Goal: Task Accomplishment & Management: Complete application form

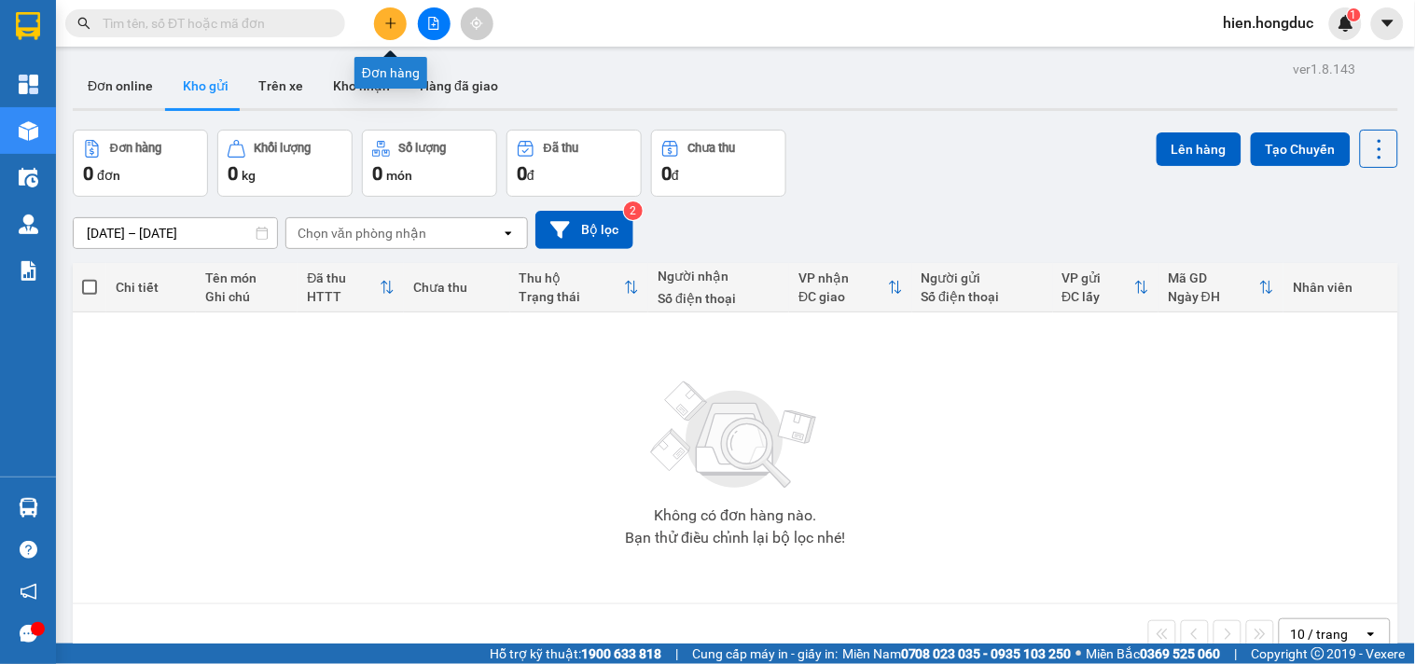
click at [385, 26] on icon "plus" at bounding box center [390, 23] width 13 height 13
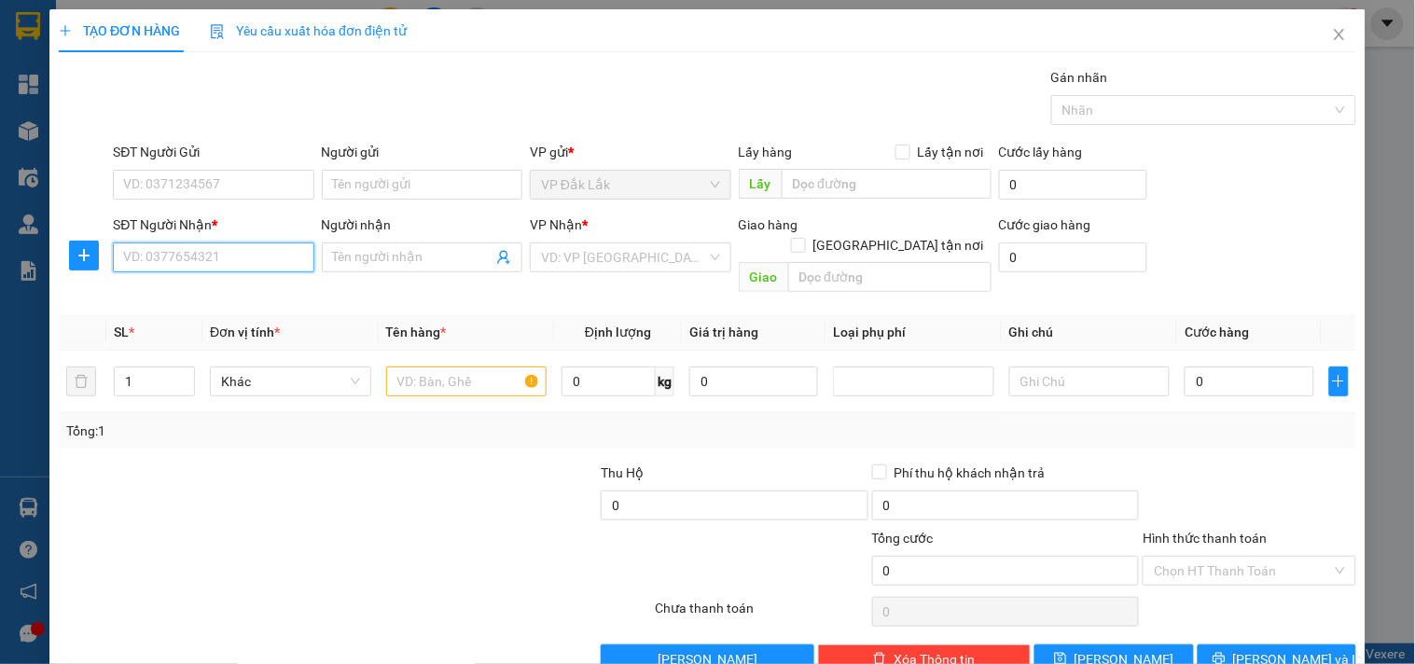
click at [222, 259] on input "SĐT Người Nhận *" at bounding box center [213, 257] width 200 height 30
click at [214, 281] on div "0775879314 - [GEOGRAPHIC_DATA]" at bounding box center [228, 295] width 232 height 30
type input "0775879314"
type input "[PERSON_NAME]"
checkbox input "true"
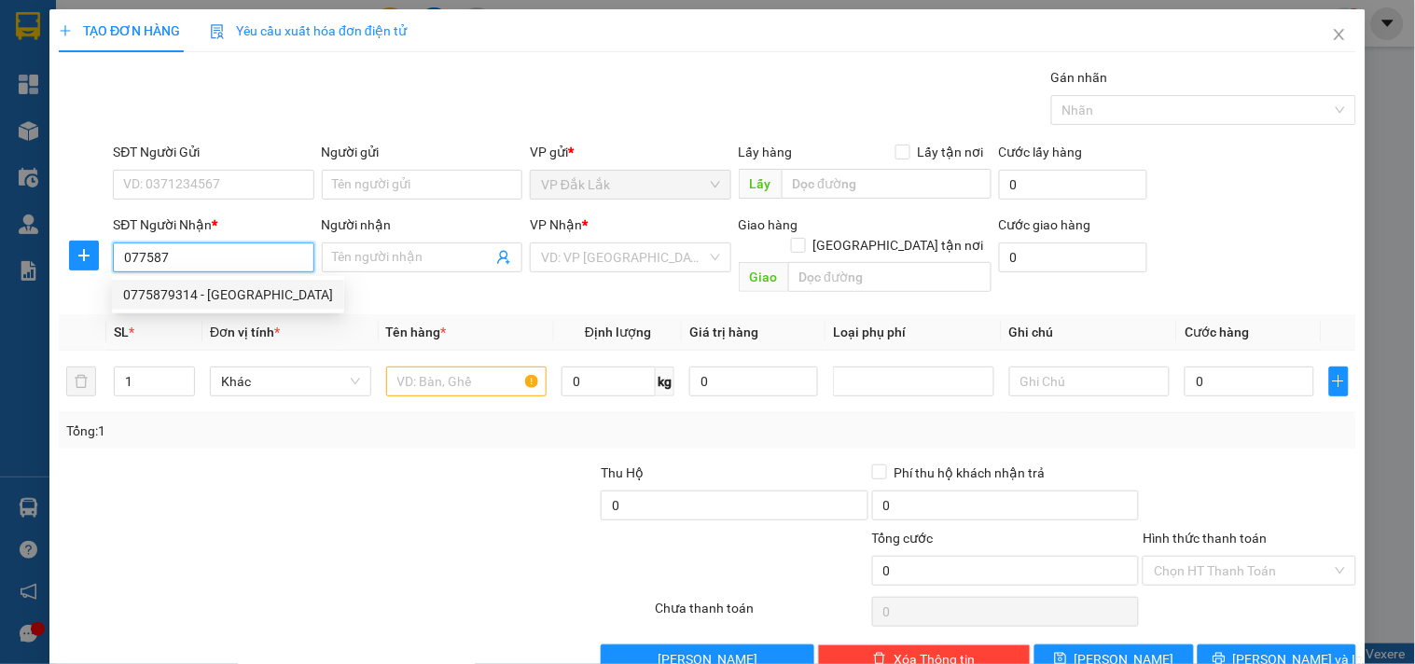
type input "41 [PERSON_NAME],P9,Q8"
type input "135.000"
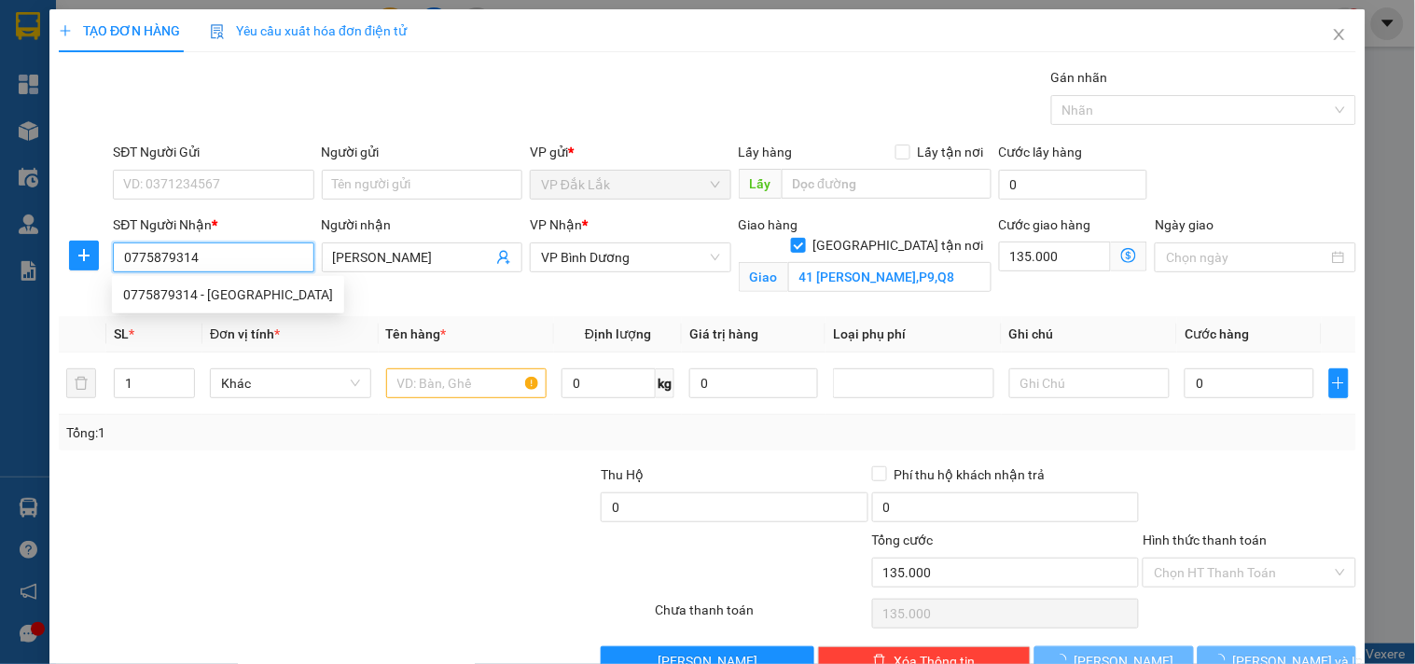
type input "285.000"
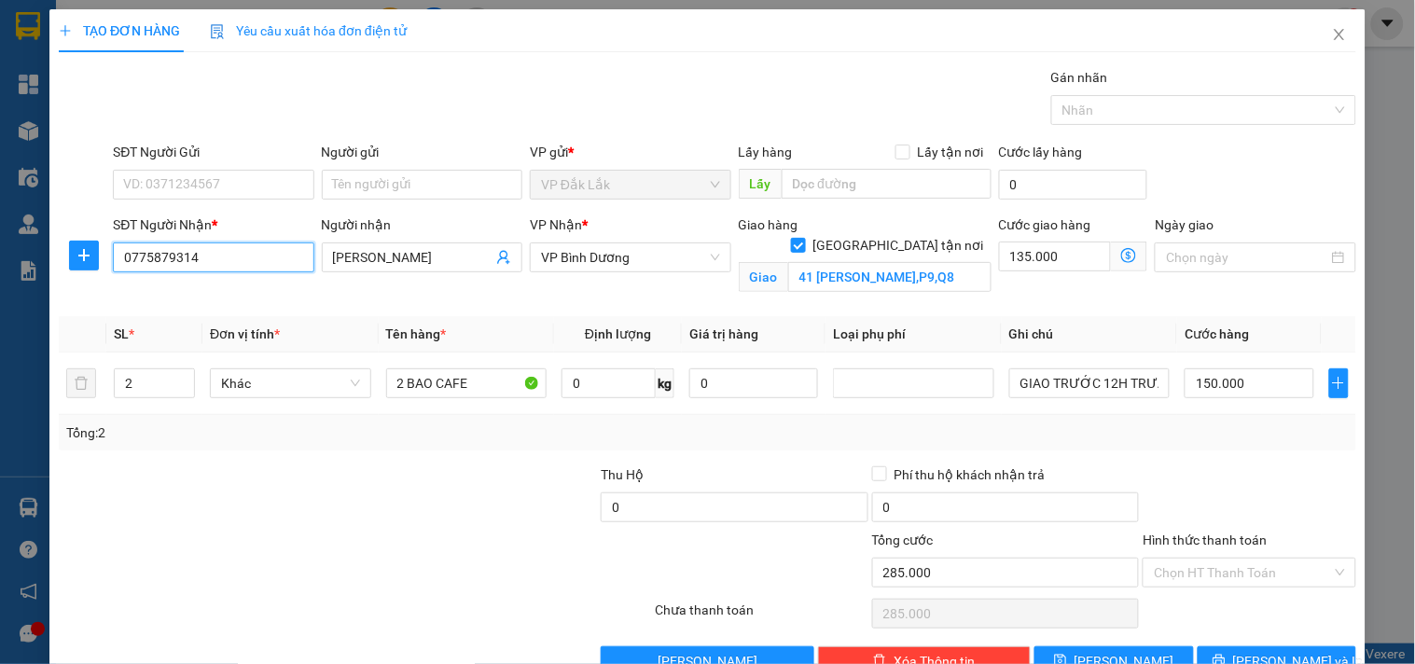
click at [228, 263] on input "0775879314" at bounding box center [213, 257] width 200 height 30
click at [218, 297] on div "0775879314 - [GEOGRAPHIC_DATA]" at bounding box center [228, 294] width 210 height 21
click at [221, 257] on input "0775879314" at bounding box center [213, 257] width 200 height 30
click at [222, 295] on div "0775879314 - [GEOGRAPHIC_DATA]" at bounding box center [228, 294] width 210 height 21
type input "0775879314"
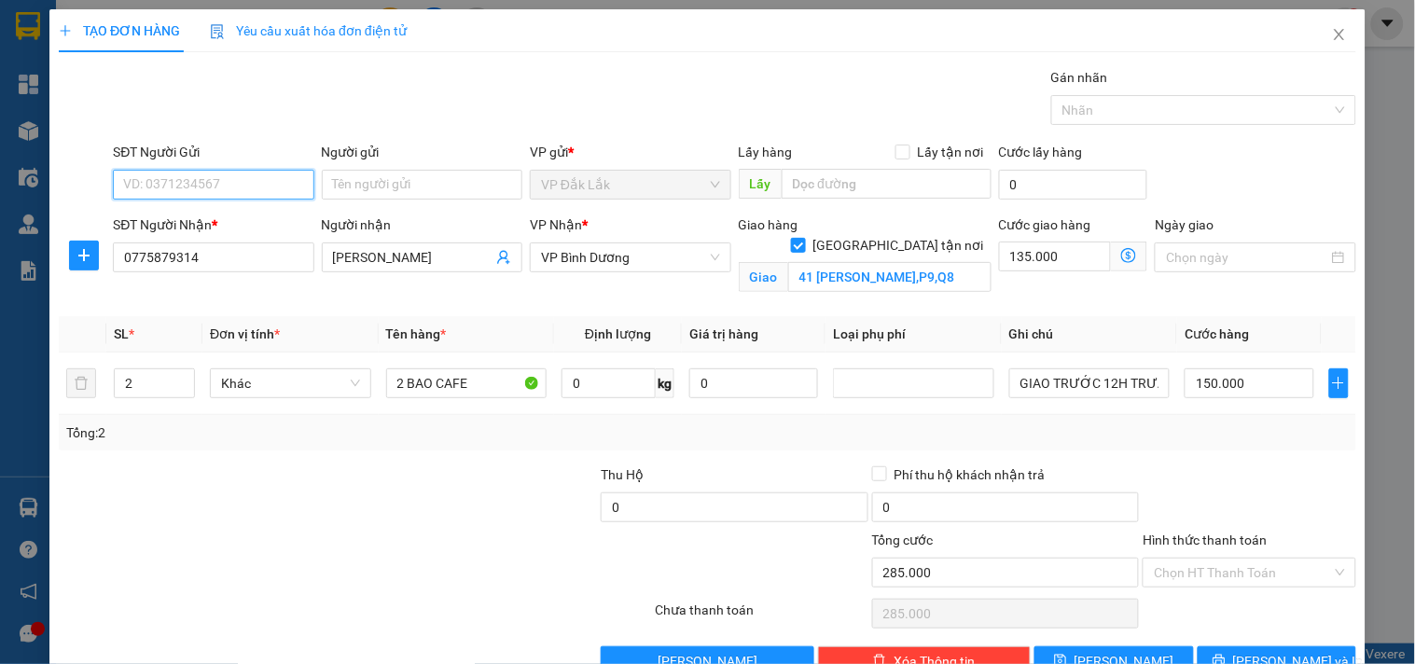
click at [236, 184] on input "SĐT Người Gửi" at bounding box center [213, 185] width 200 height 30
click at [228, 220] on div "0973793946 - DUY" at bounding box center [211, 222] width 176 height 21
type input "0973793946"
type input "DUY"
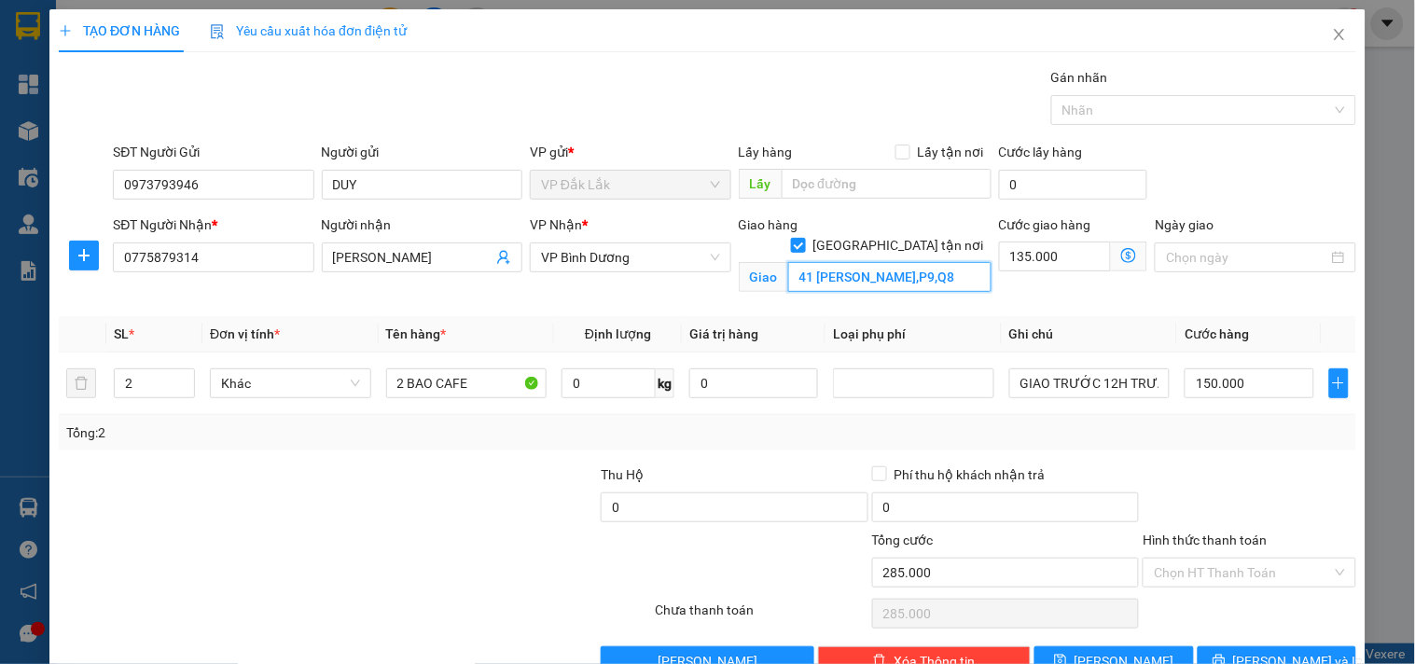
click at [852, 262] on input "41 [PERSON_NAME],P9,Q8" at bounding box center [889, 277] width 203 height 30
click at [872, 264] on input "41 [PERSON_NAME],P9,Q8" at bounding box center [889, 277] width 203 height 30
type input "1"
click at [187, 390] on span "down" at bounding box center [184, 389] width 11 height 11
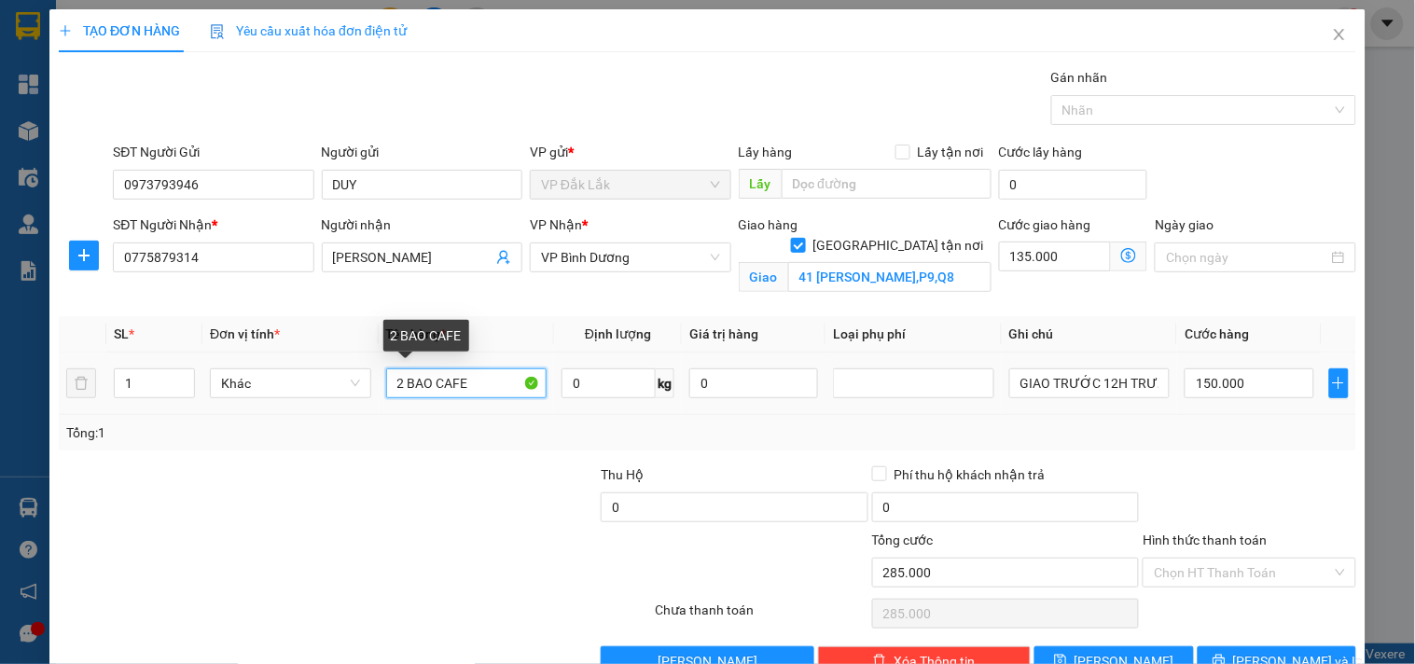
click at [397, 383] on input "2 BAO CAFE" at bounding box center [466, 383] width 161 height 30
type input "1 BAO CAFE"
type input "2"
click at [179, 374] on span "up" at bounding box center [184, 378] width 11 height 11
click at [397, 387] on input "1 BAO CAFE" at bounding box center [466, 383] width 161 height 30
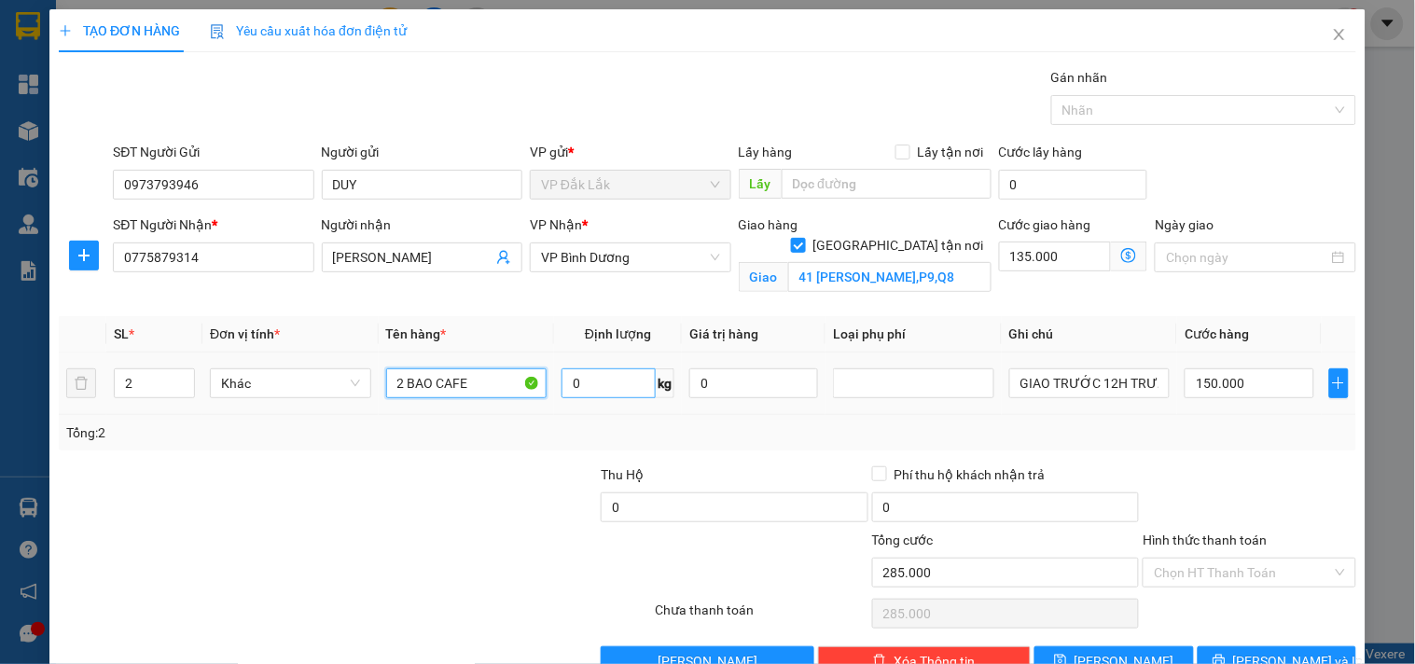
type input "2 BAO CAFE"
click at [585, 387] on input "0" at bounding box center [608, 383] width 94 height 30
type input "96"
click at [620, 388] on input "96" at bounding box center [608, 383] width 94 height 30
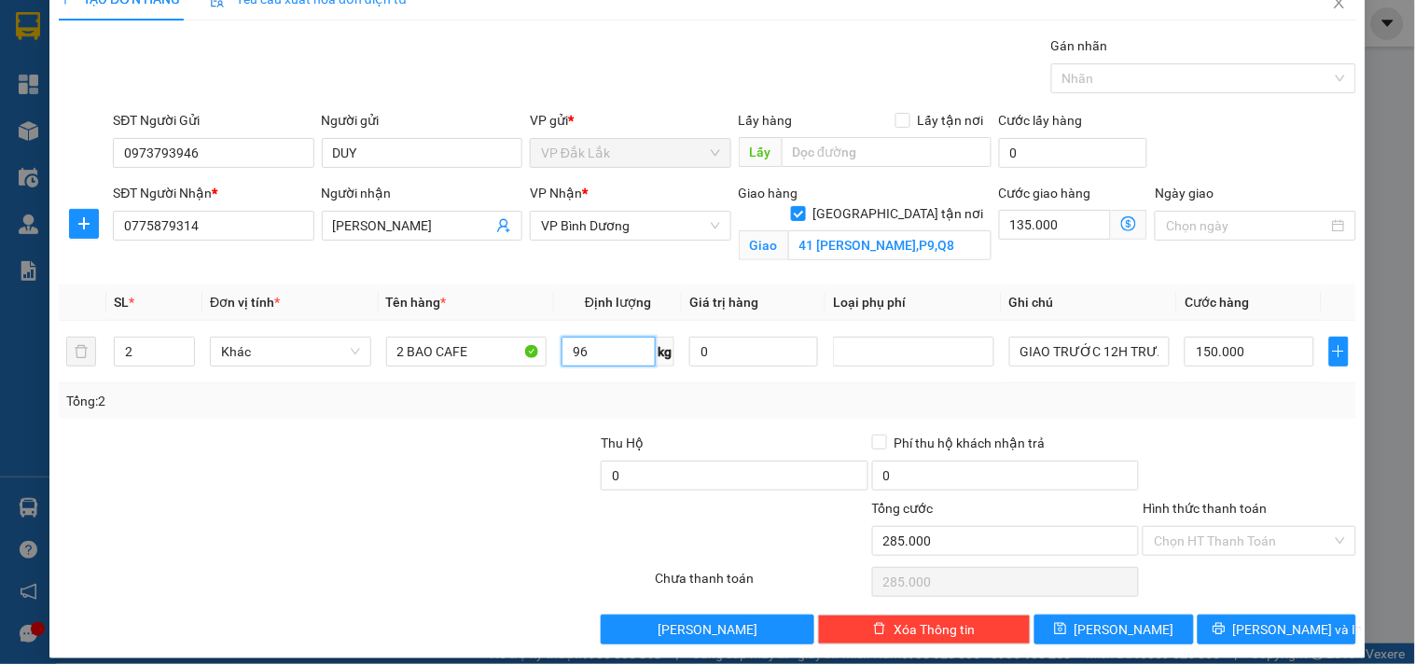
scroll to position [48, 0]
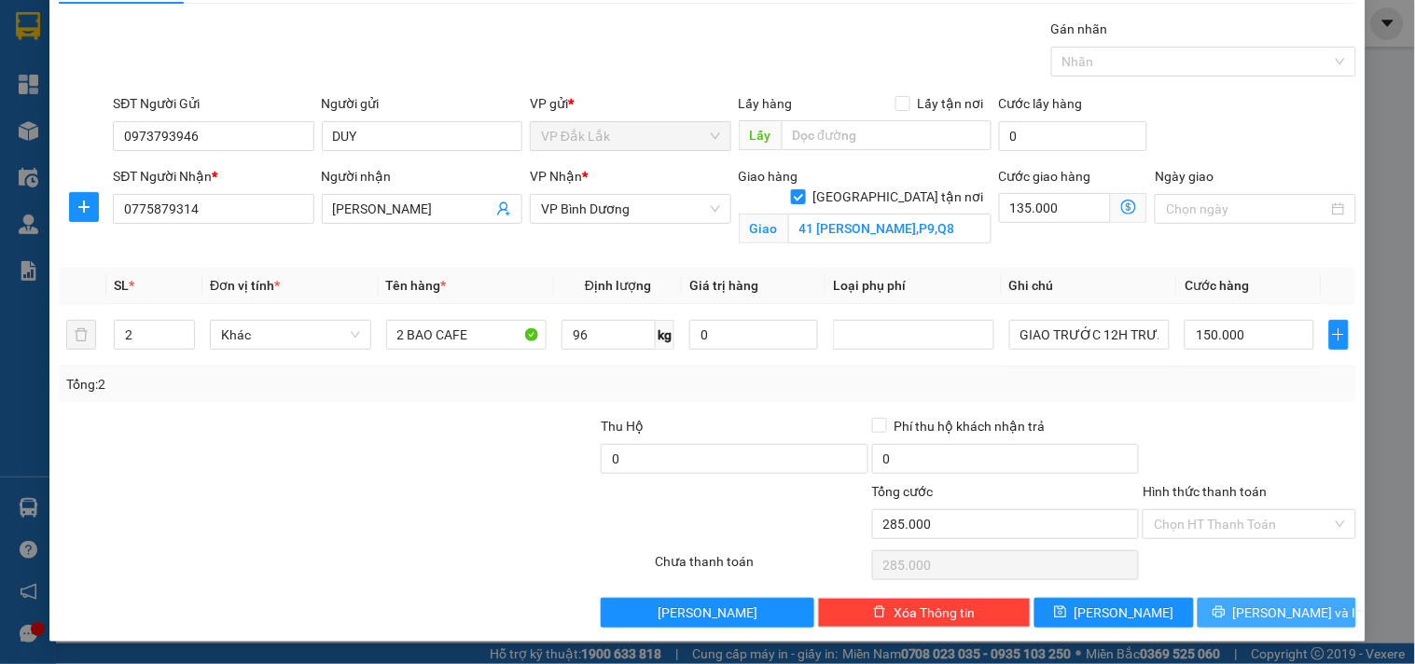
click at [1256, 620] on span "[PERSON_NAME] và In" at bounding box center [1298, 612] width 131 height 21
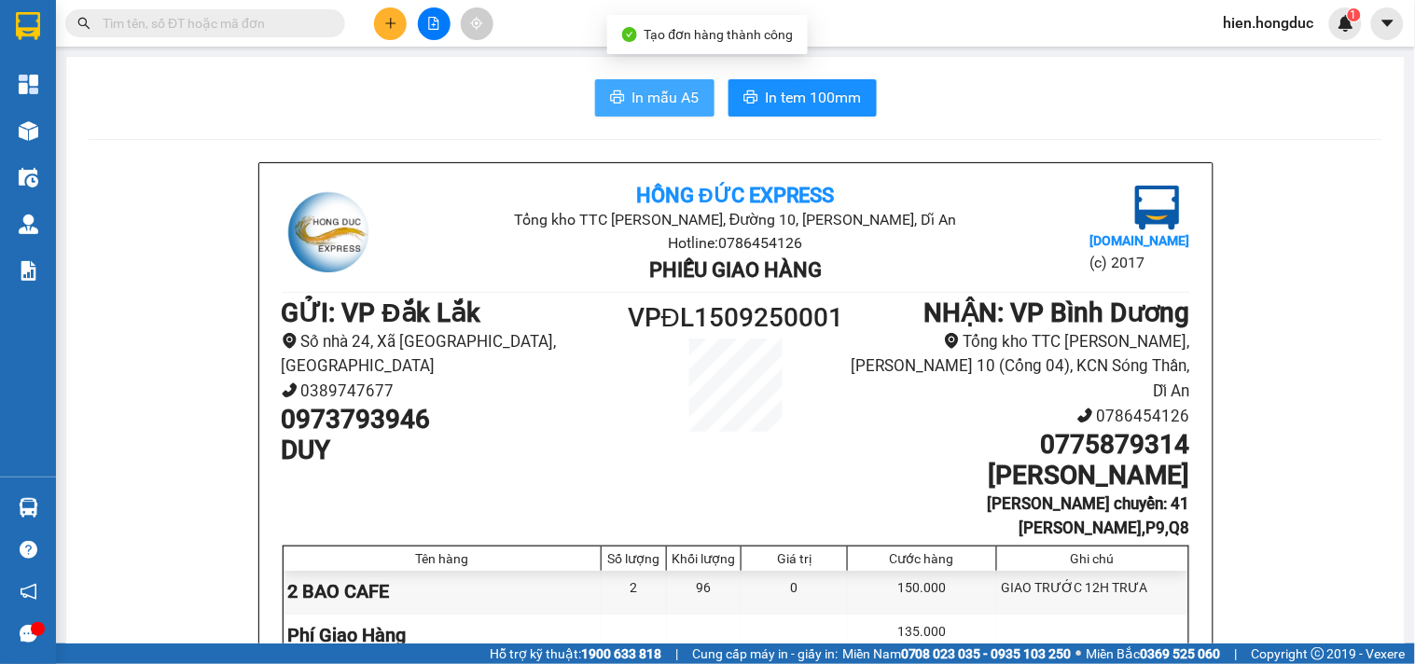
click at [663, 95] on span "In mẫu A5" at bounding box center [665, 97] width 67 height 23
click at [658, 84] on button "In mẫu A5" at bounding box center [654, 97] width 119 height 37
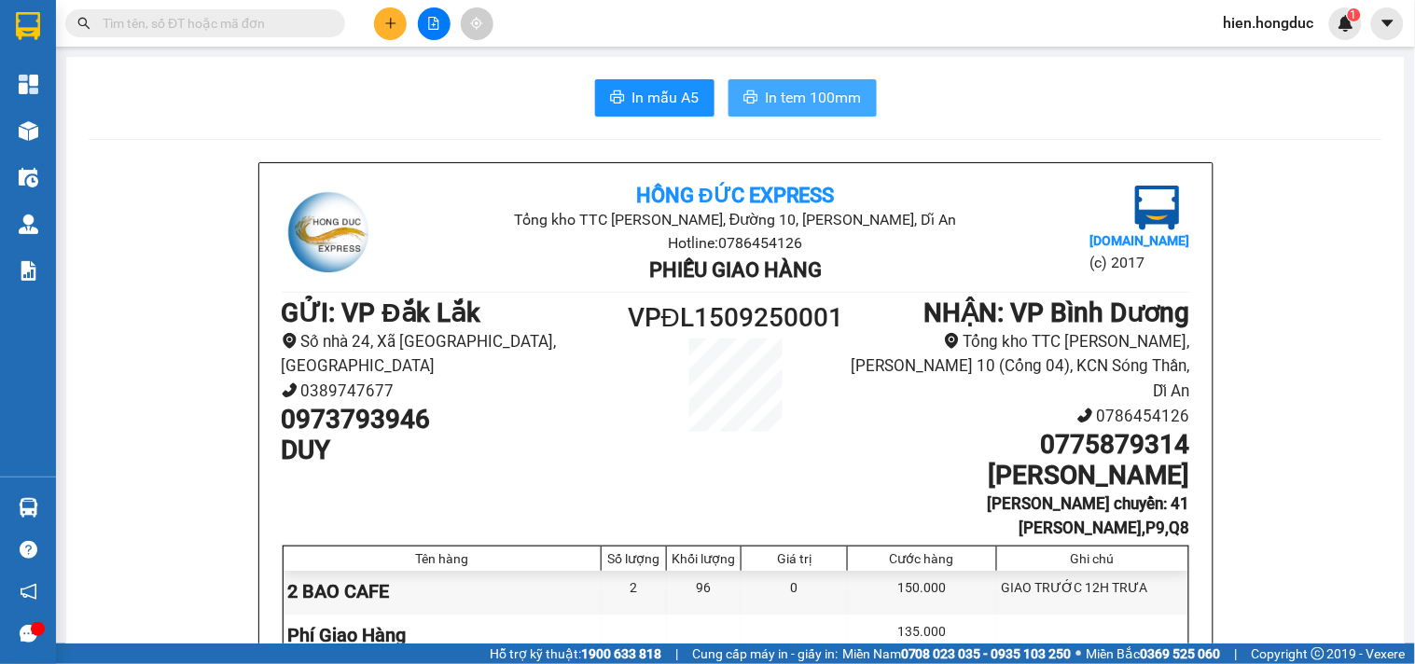
click at [789, 84] on button "In tem 100mm" at bounding box center [802, 97] width 148 height 37
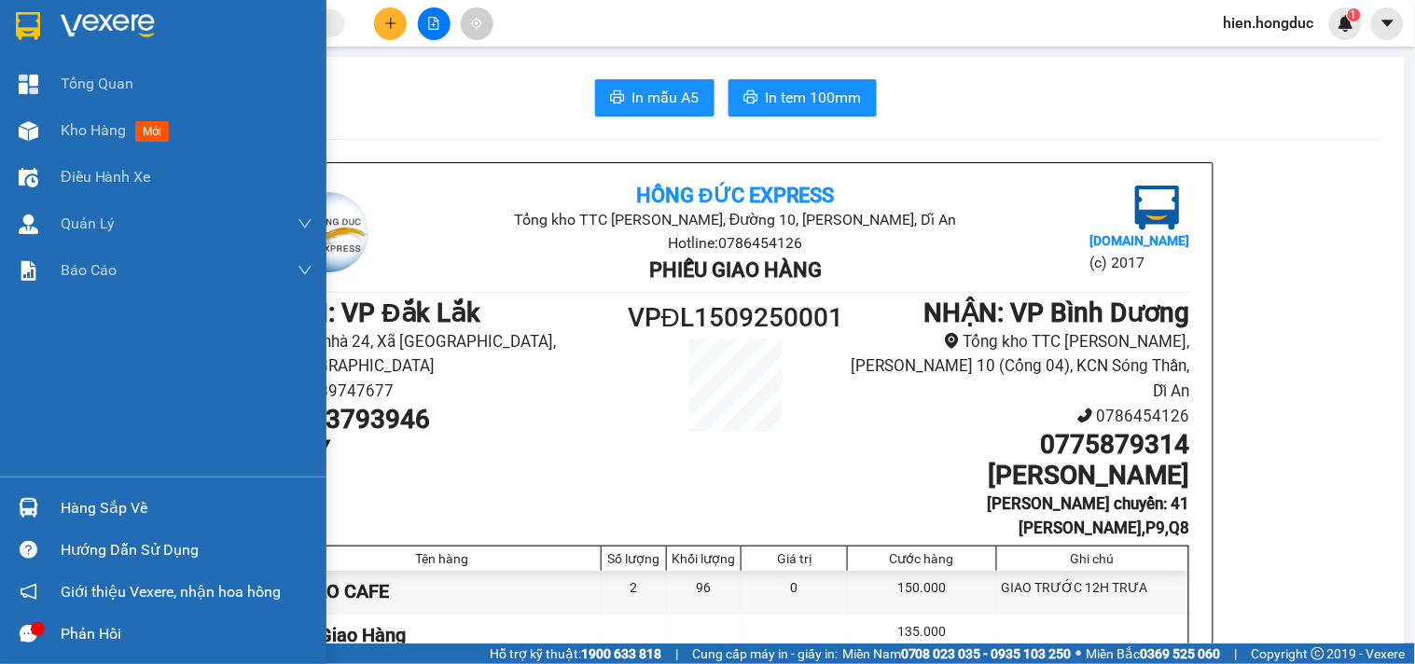
click at [101, 4] on div at bounding box center [163, 30] width 326 height 61
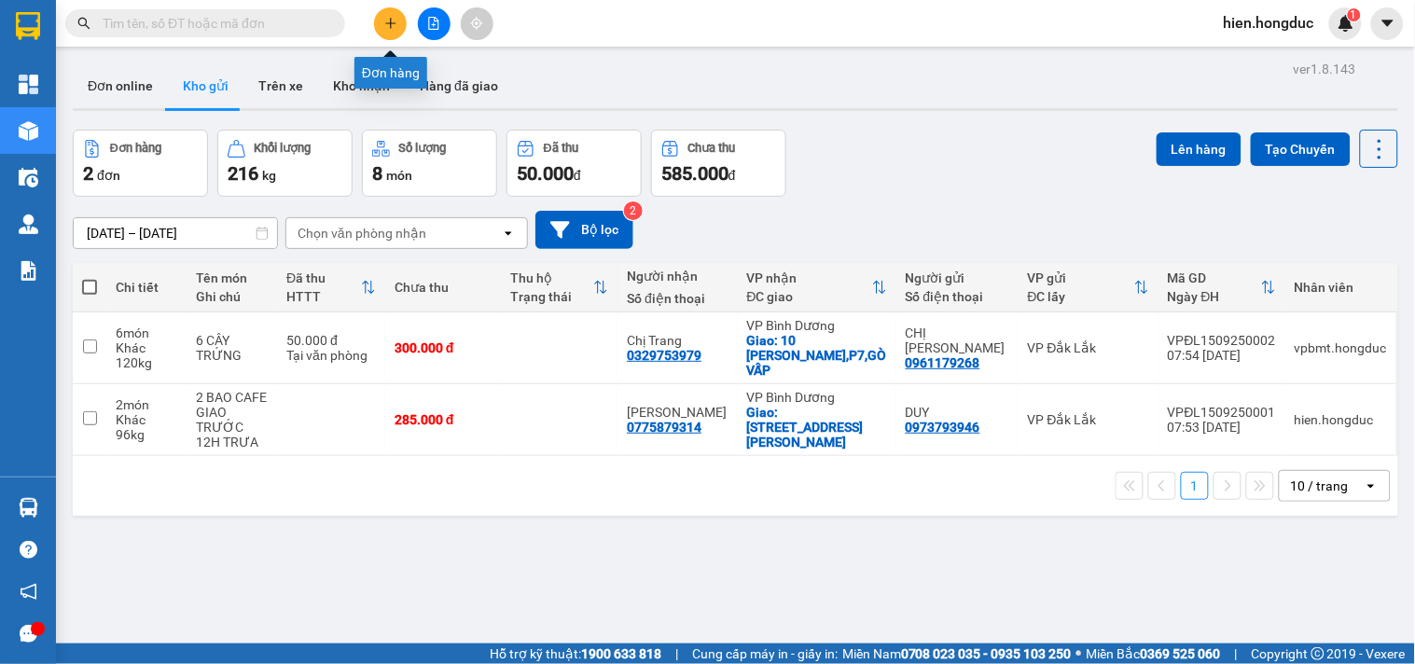
click at [399, 29] on button at bounding box center [390, 23] width 33 height 33
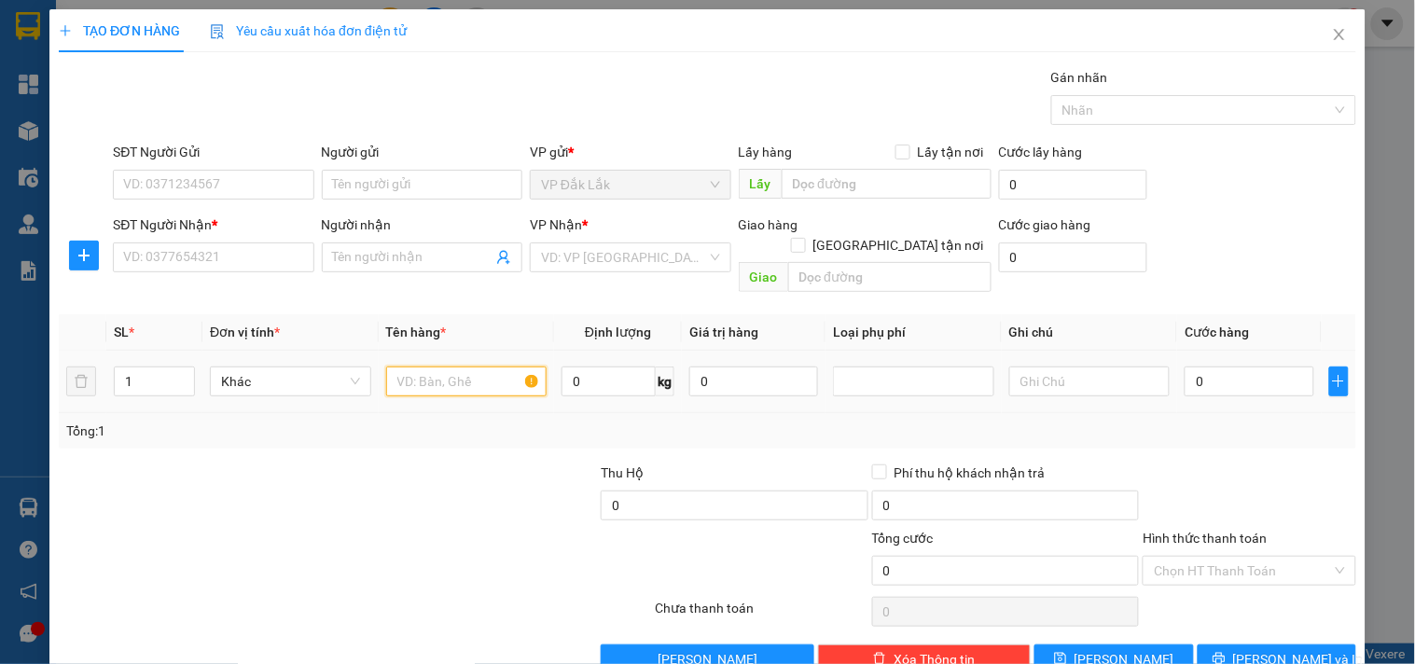
click at [402, 373] on input "text" at bounding box center [466, 381] width 161 height 30
type input "1"
type input "1 XE AB"
click at [237, 261] on input "SĐT Người Nhận *" at bounding box center [213, 257] width 200 height 30
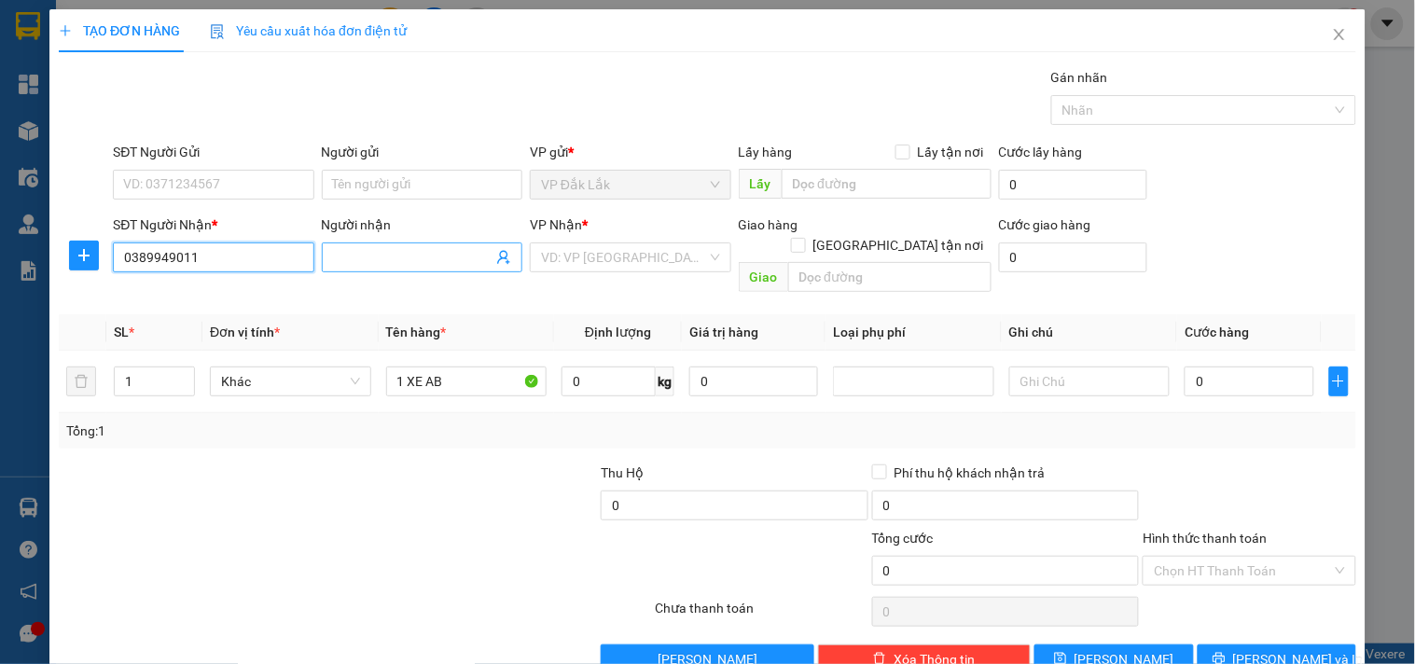
type input "0389949011"
click at [359, 255] on input "Người nhận" at bounding box center [412, 257] width 159 height 21
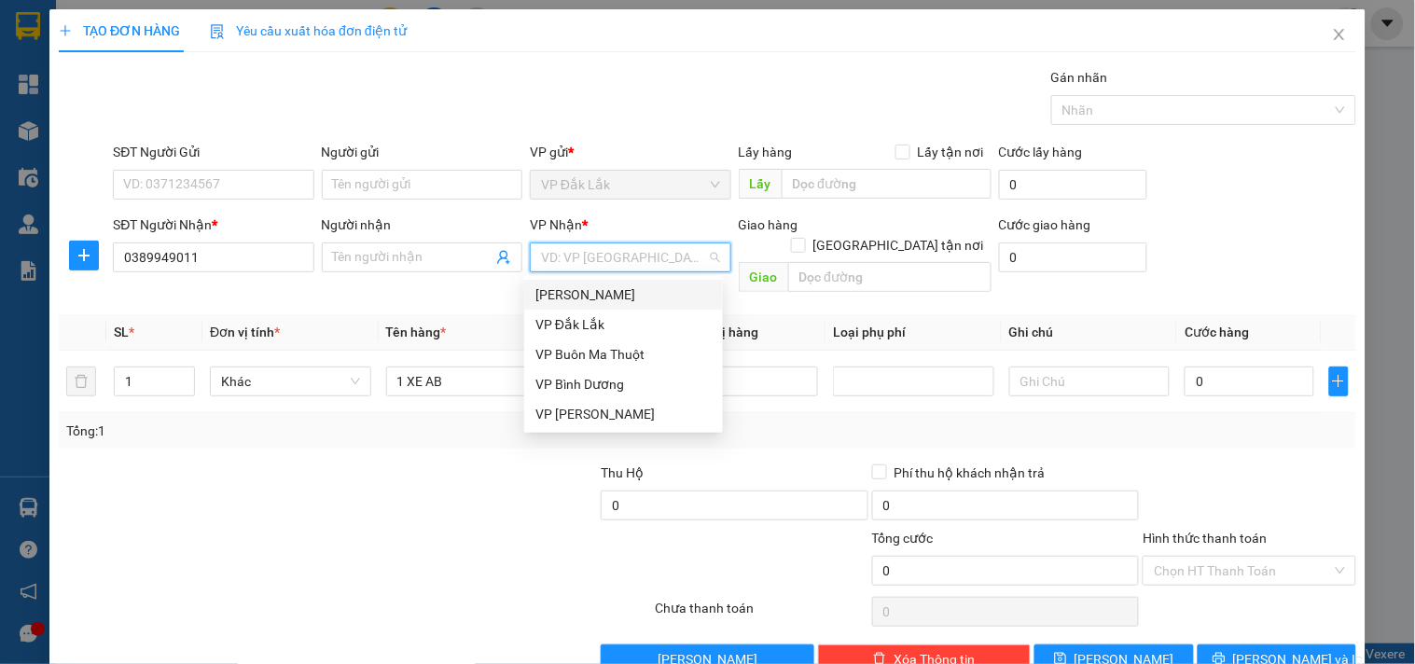
click at [681, 257] on input "search" at bounding box center [623, 257] width 165 height 28
click at [627, 383] on div "VP Bình Dương" at bounding box center [623, 384] width 176 height 21
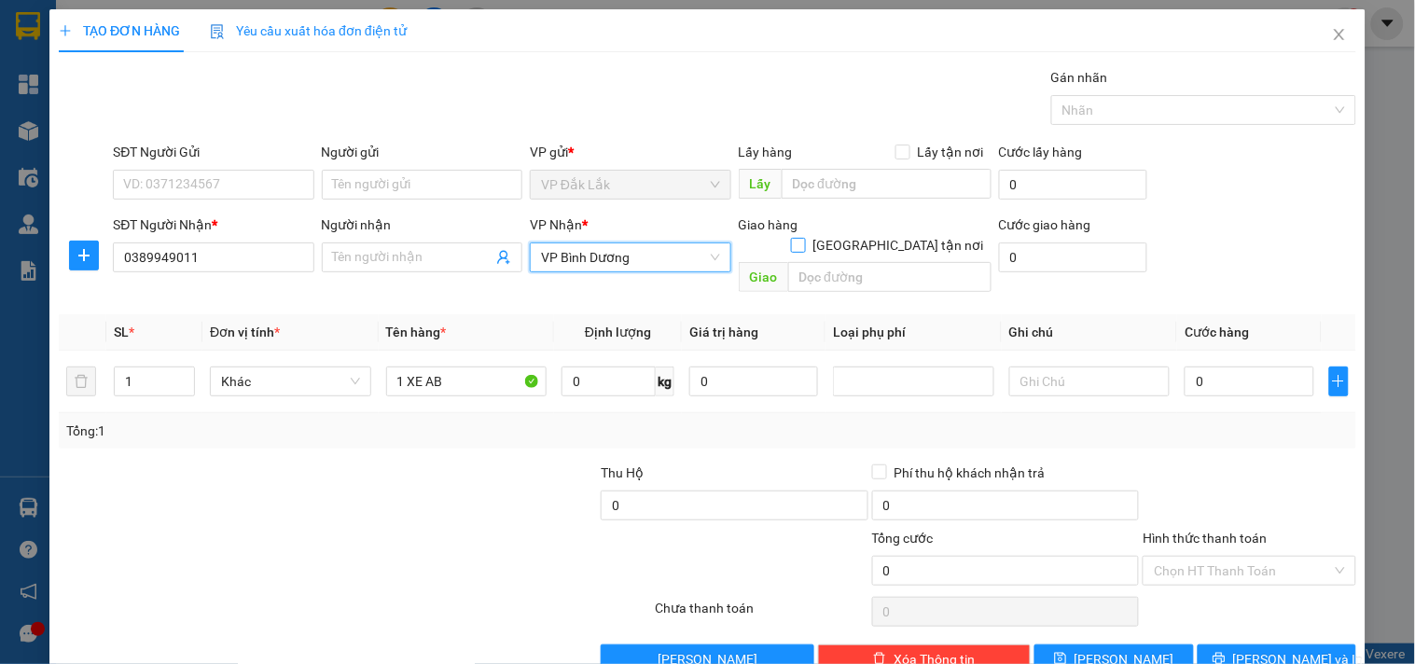
click at [804, 238] on input "[GEOGRAPHIC_DATA] tận nơi" at bounding box center [797, 244] width 13 height 13
checkbox input "true"
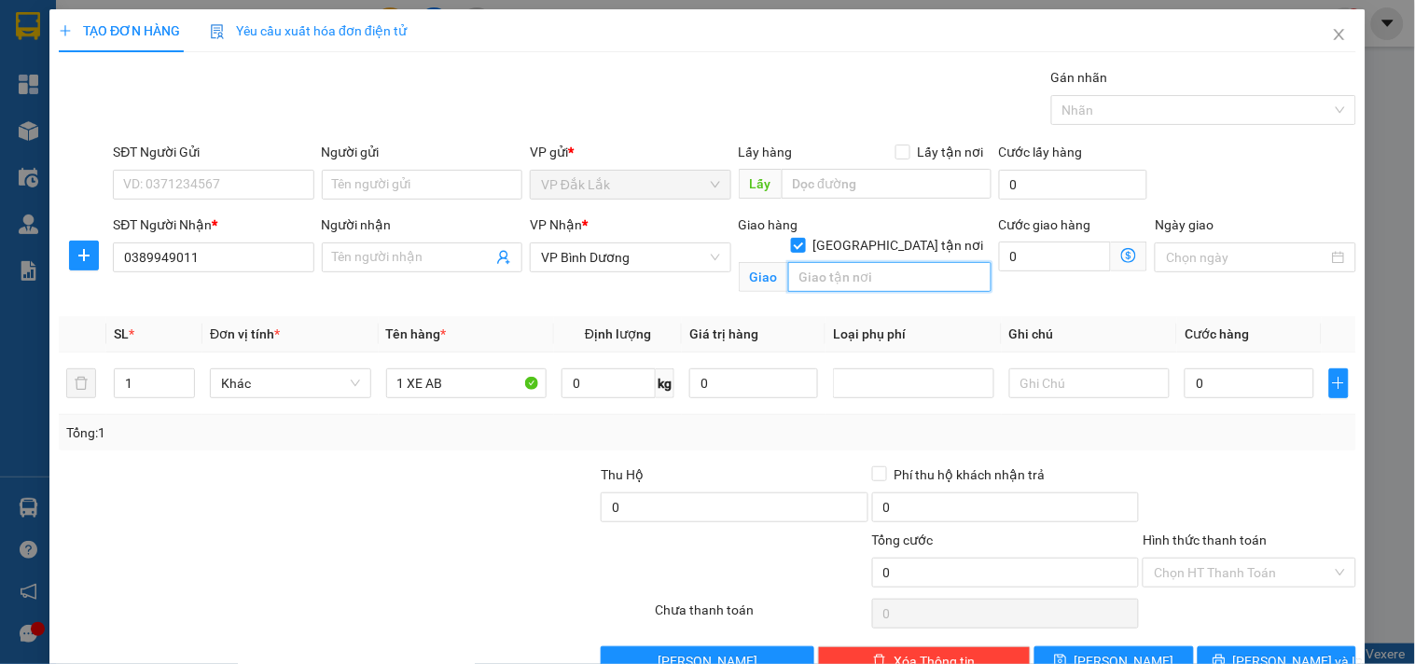
click at [831, 262] on input "text" at bounding box center [889, 277] width 203 height 30
type input "15A ĐƯỜNG 102 [GEOGRAPHIC_DATA],TĂNG NHƠN PHÚ A,THỦ [GEOGRAPHIC_DATA]"
click at [1026, 264] on input "0" at bounding box center [1055, 257] width 113 height 30
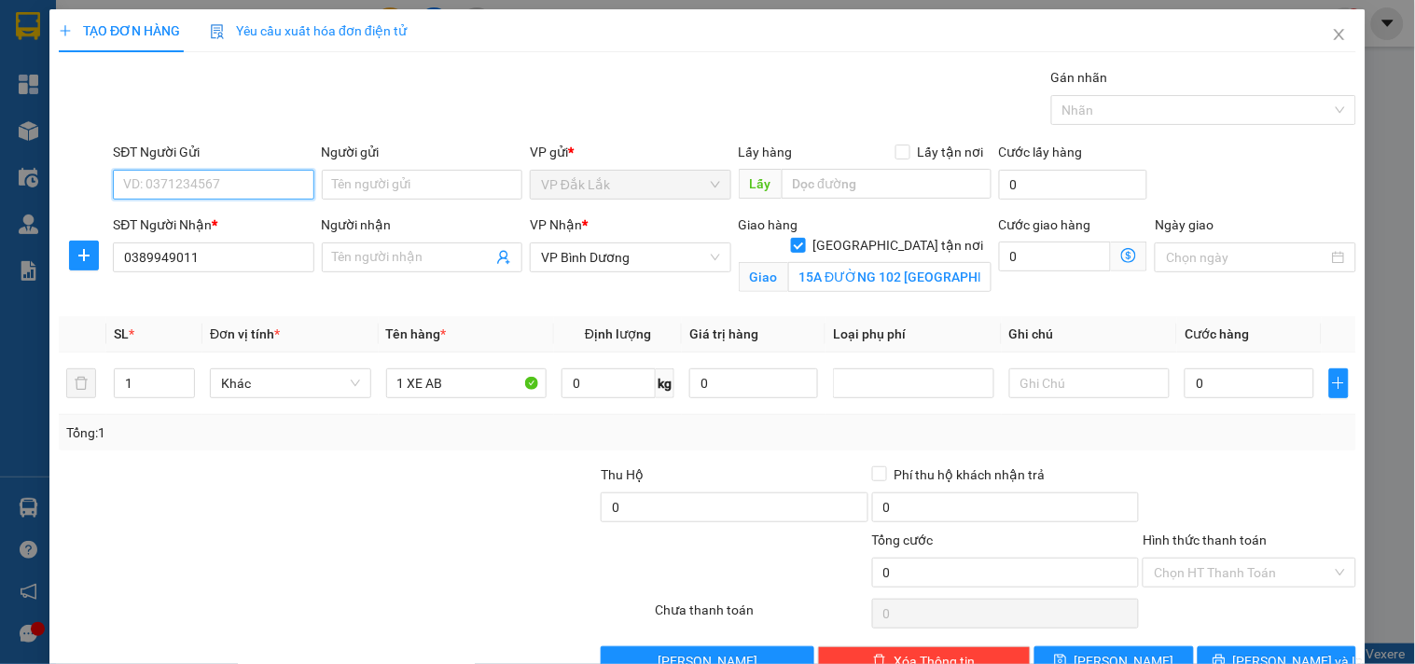
click at [244, 189] on input "SĐT Người Gửi" at bounding box center [213, 185] width 200 height 30
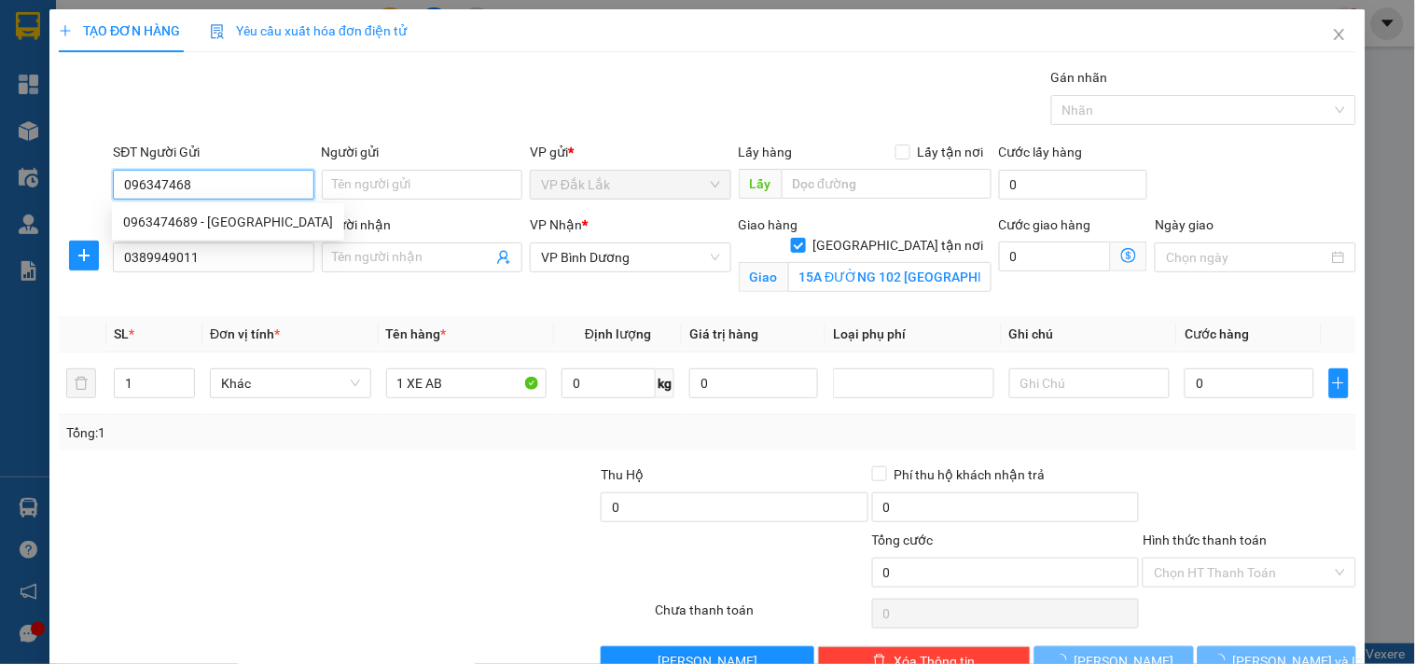
type input "0963474689"
click at [254, 213] on div "0963474689 - [GEOGRAPHIC_DATA]" at bounding box center [228, 222] width 210 height 21
type input "[PERSON_NAME]"
type input "360.000"
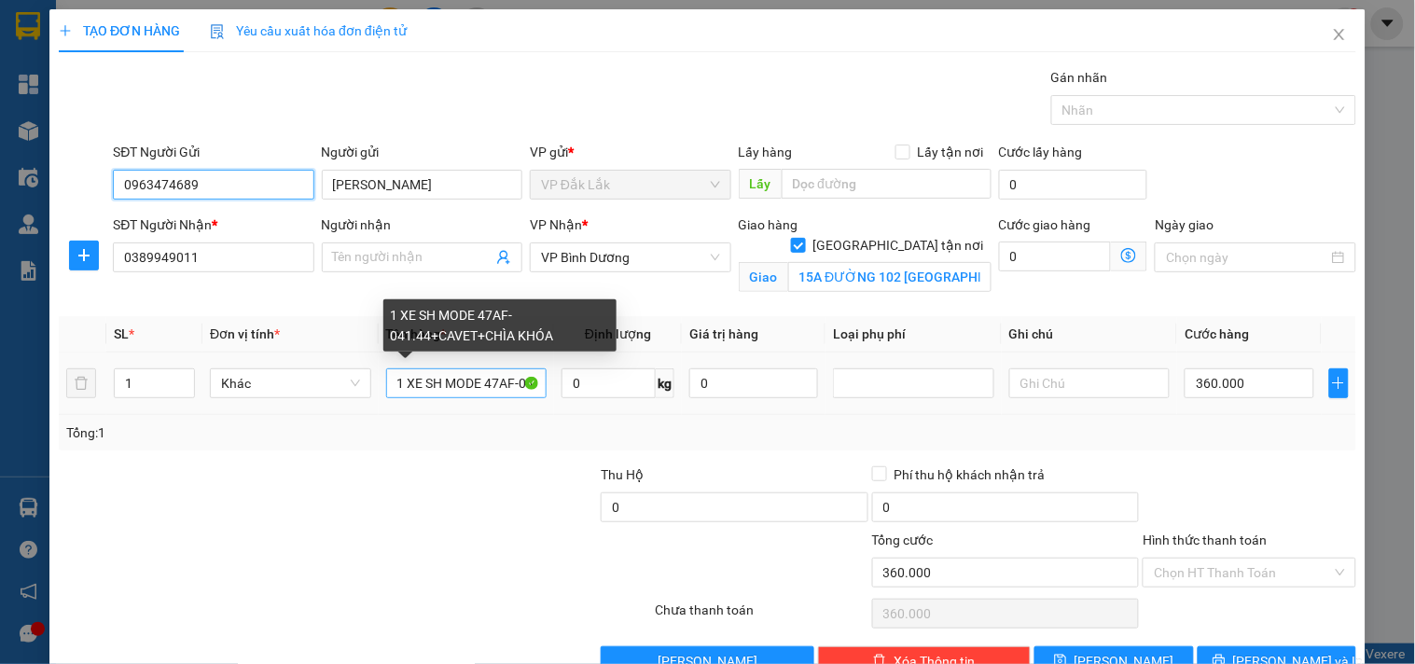
type input "0963474689"
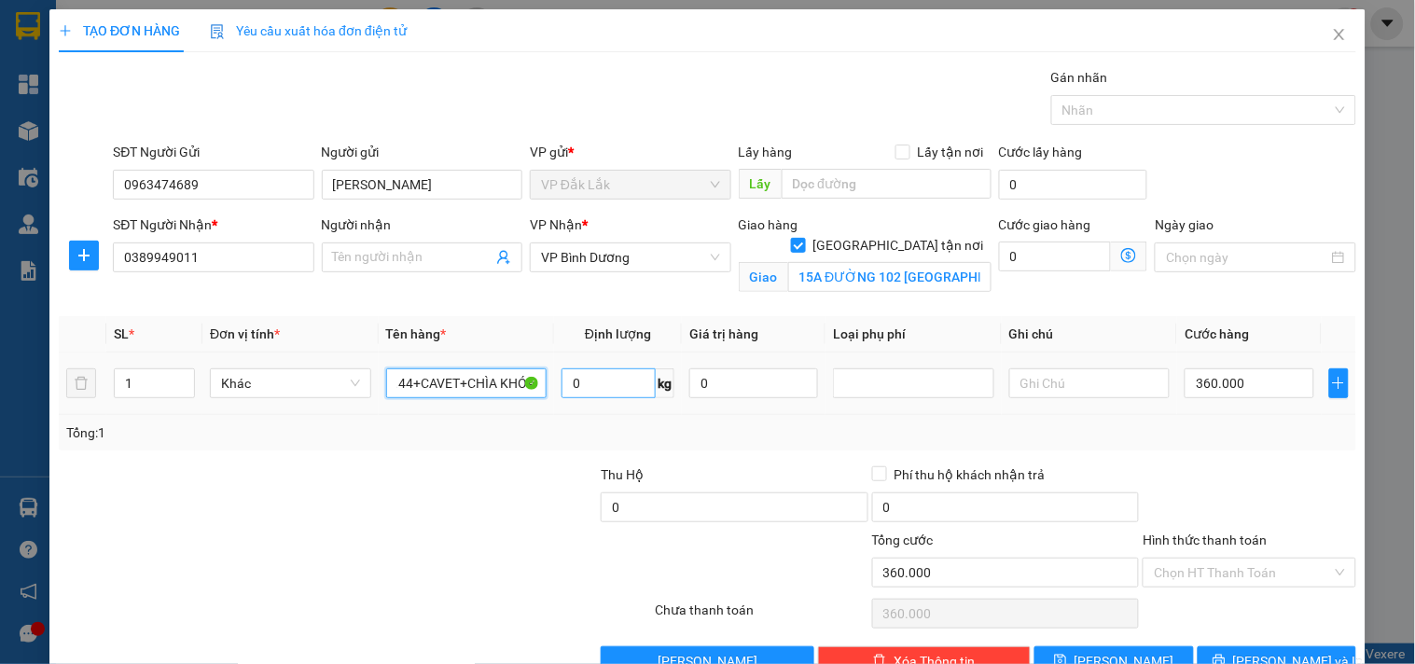
drag, startPoint x: 425, startPoint y: 386, endPoint x: 634, endPoint y: 394, distance: 209.0
click at [634, 394] on tr "1 Khác 1 XE SH MODE 47AF-041.44+CAVET+CHÌA KHÓA 0 kg 0 360.000" at bounding box center [707, 383] width 1297 height 62
type input "1 XE AB47AA-234.73+CAVET+CHÌA KHÓA"
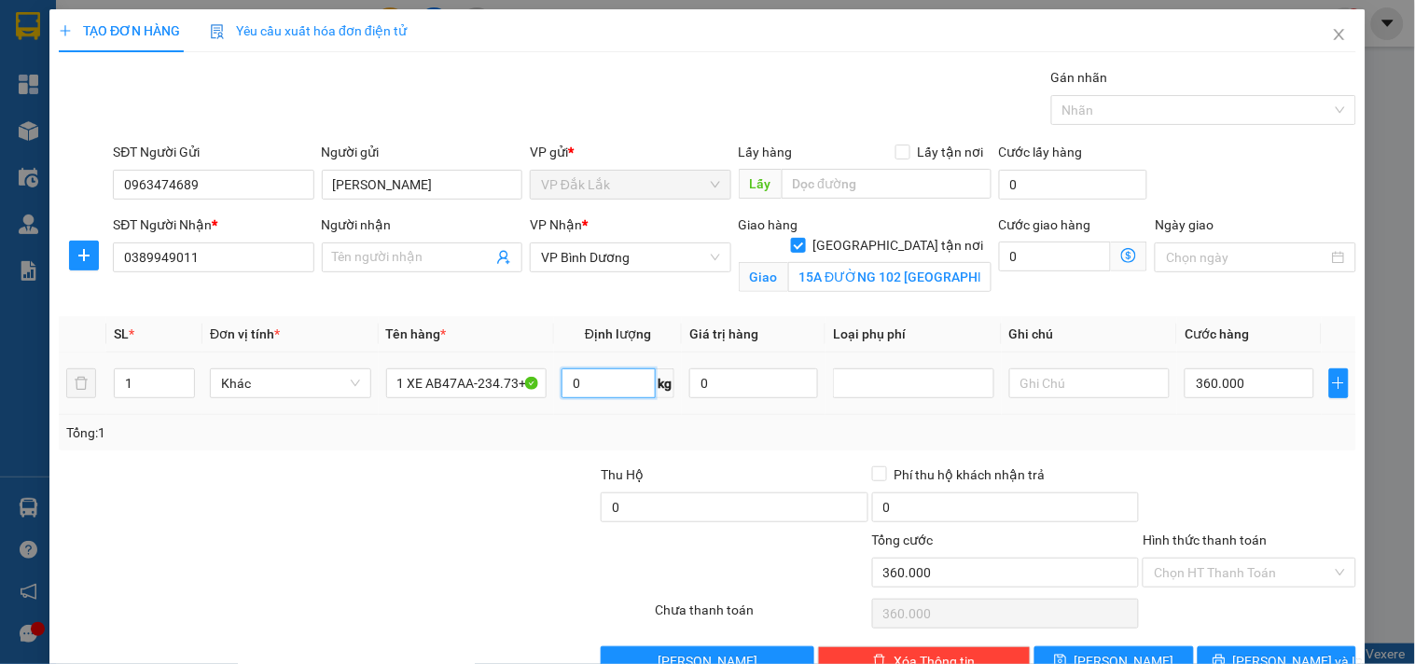
click at [603, 395] on input "0" at bounding box center [608, 383] width 94 height 30
type input "100"
click at [1049, 264] on input "0" at bounding box center [1055, 257] width 113 height 30
type input "1"
type input "360.001"
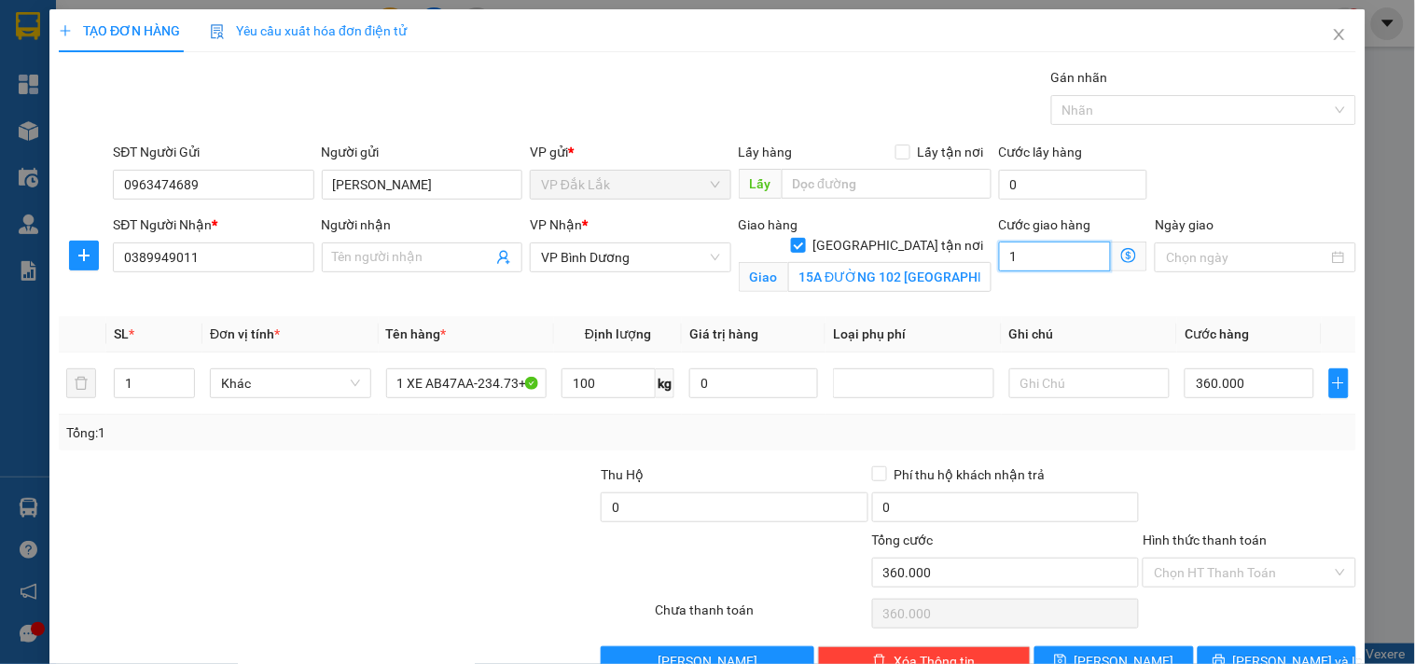
type input "360.001"
type input "10"
type input "360.010"
type input "360.100"
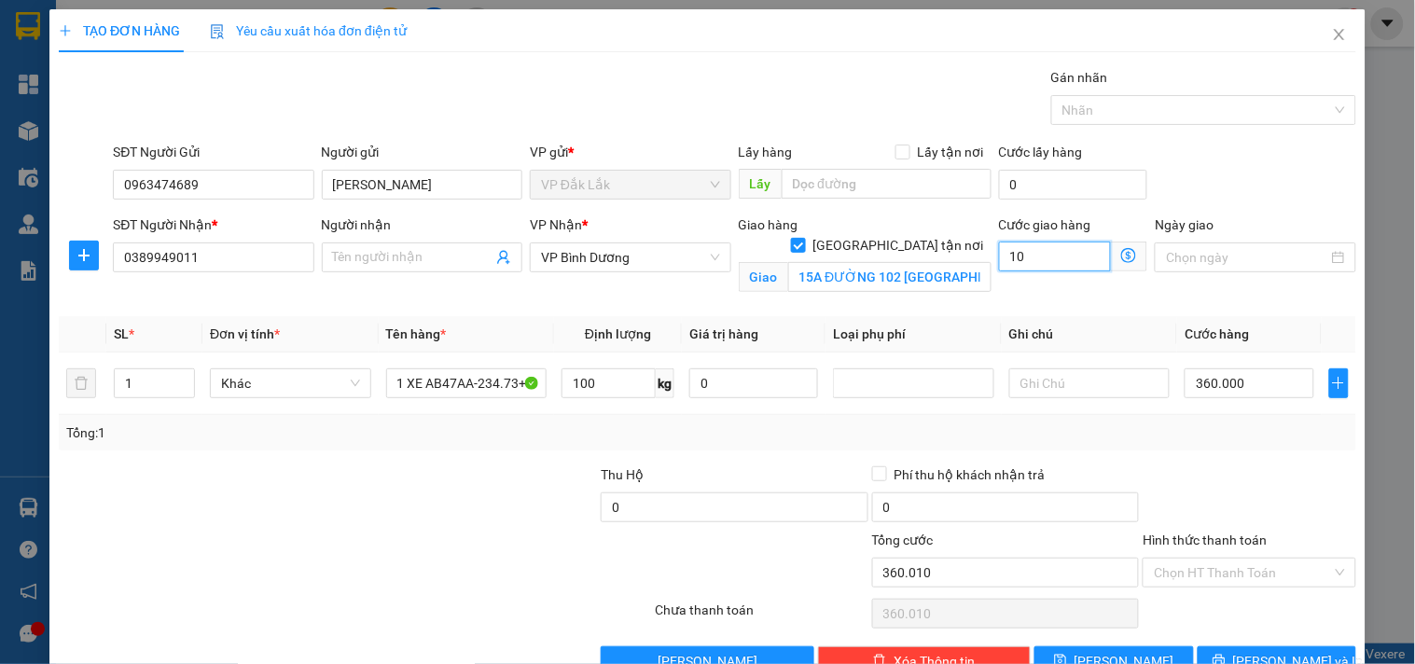
type input "360.100"
type input "100"
type input "361.000"
type input "1.000"
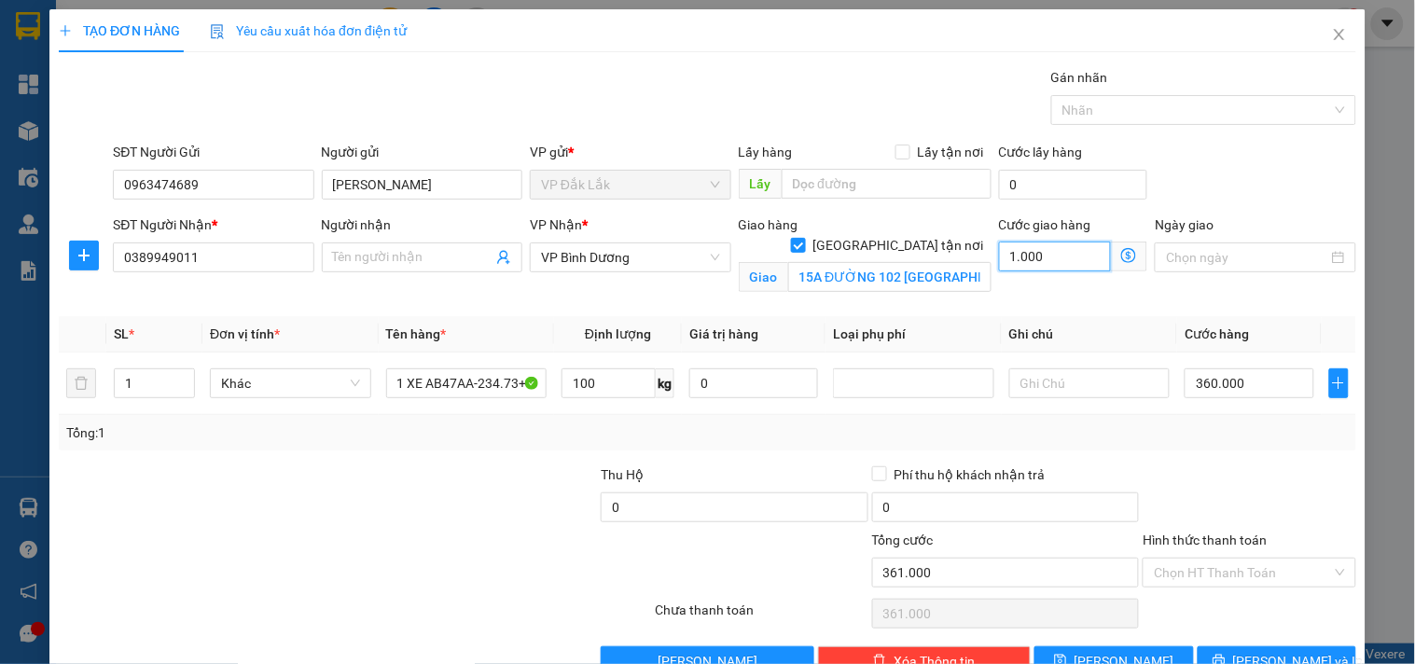
type input "370.000"
type input "10.000"
type input "460.000"
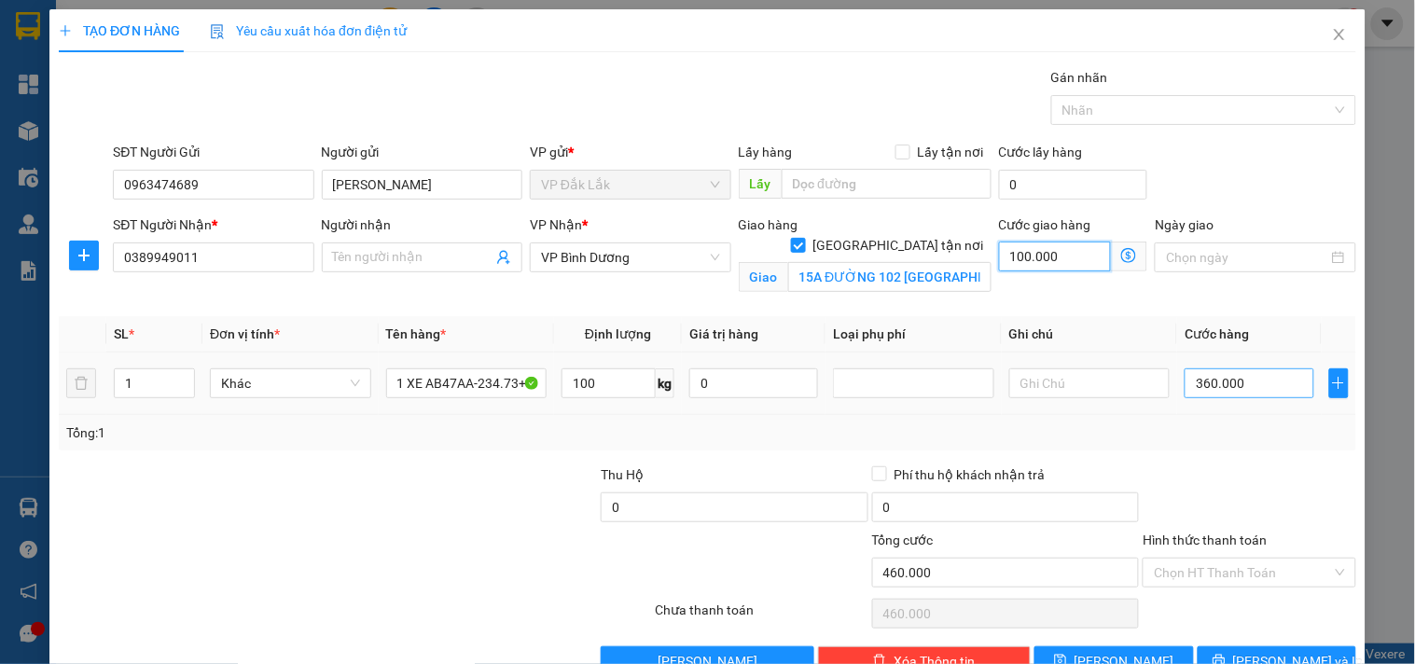
type input "100.000"
click at [1254, 369] on input "360.000" at bounding box center [1248, 383] width 129 height 30
type input "100.002"
type input "2"
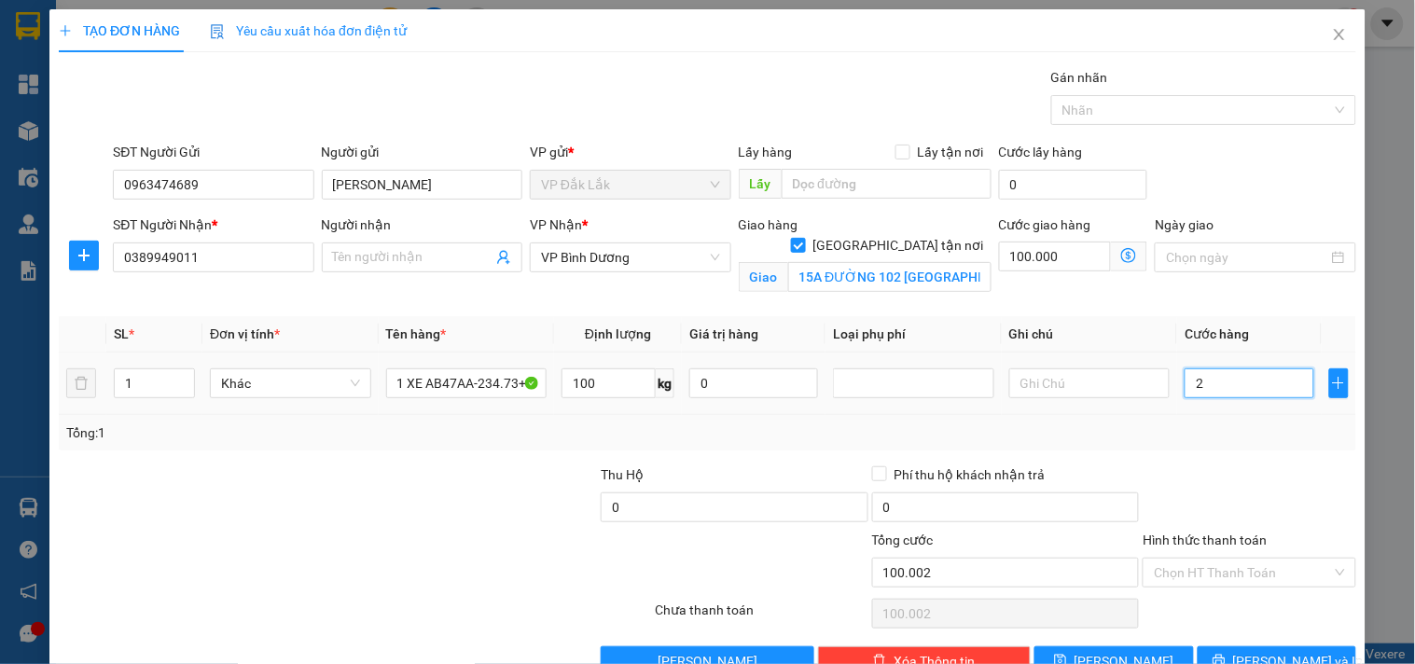
type input "100.025"
type input "25"
type input "100.250"
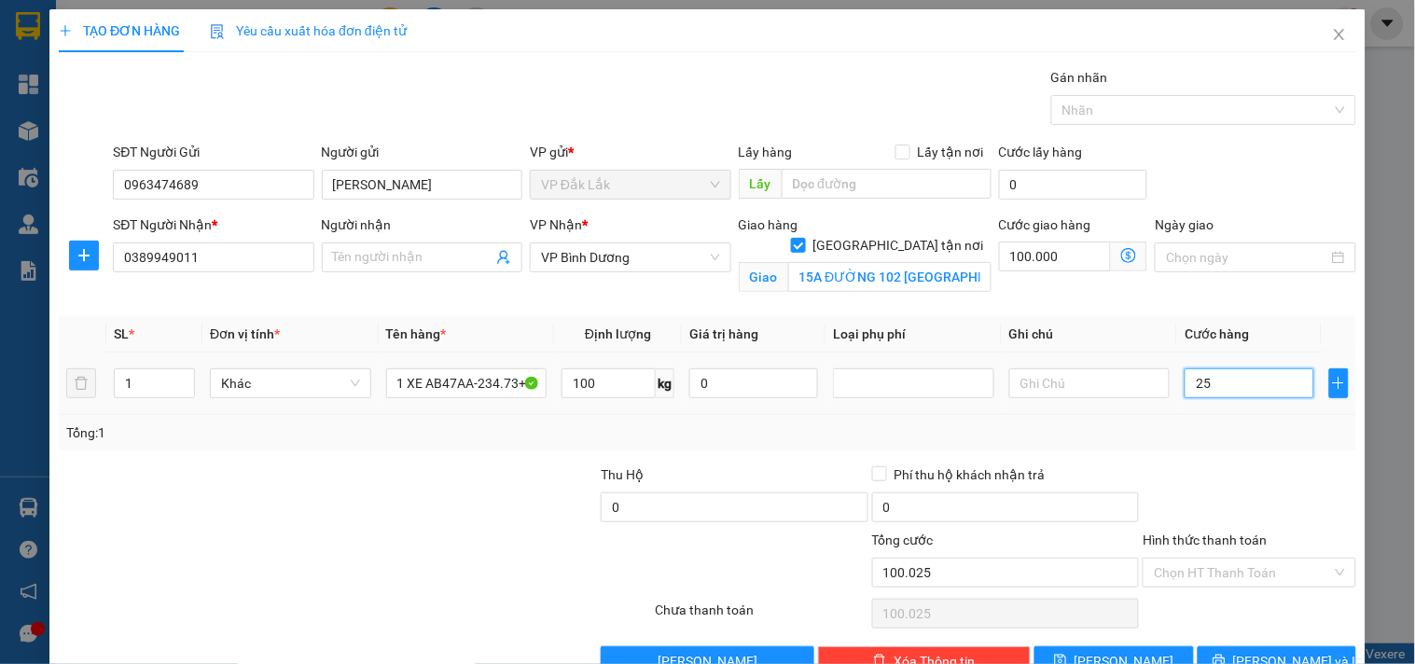
type input "250"
type input "102.500"
type input "2.500"
type input "125.000"
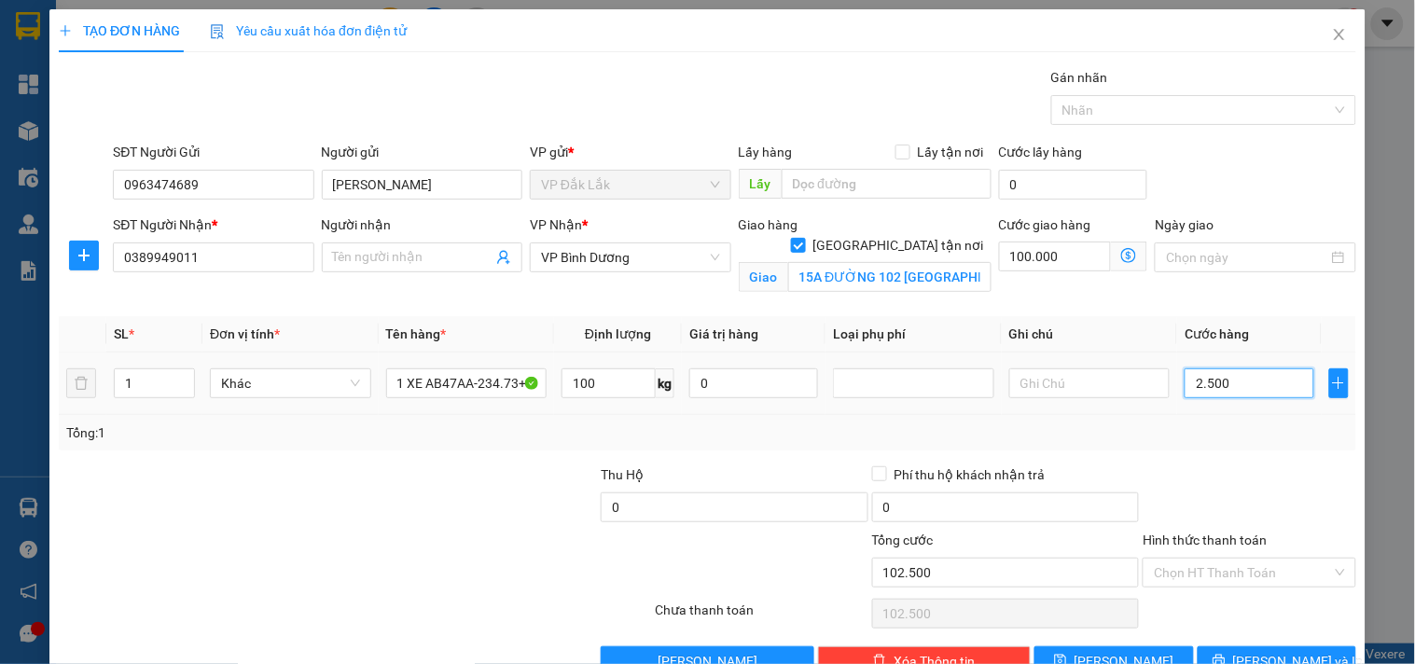
type input "125.000"
type input "25.000"
type input "102.500"
type input "2.500"
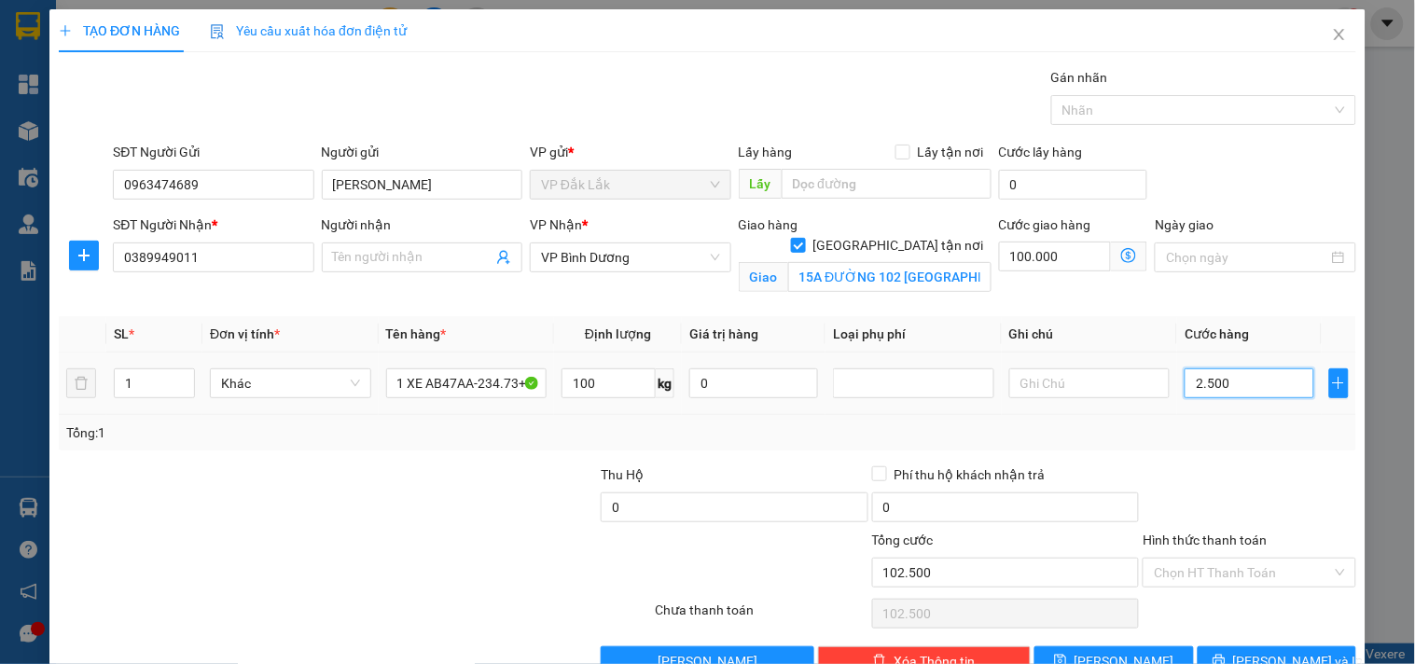
type input "100.250"
type input "250"
type input "100.025"
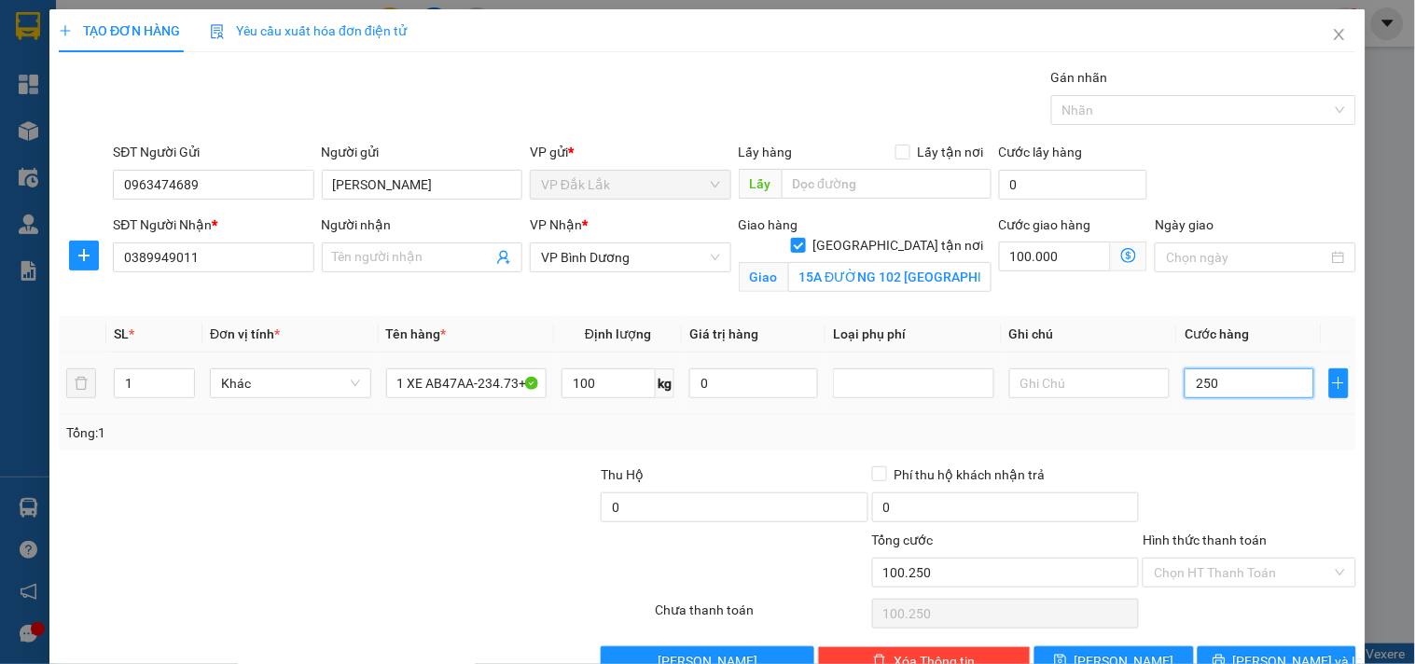
type input "25"
type input "100.002"
type input "2"
drag, startPoint x: 1222, startPoint y: 378, endPoint x: 1161, endPoint y: 403, distance: 65.6
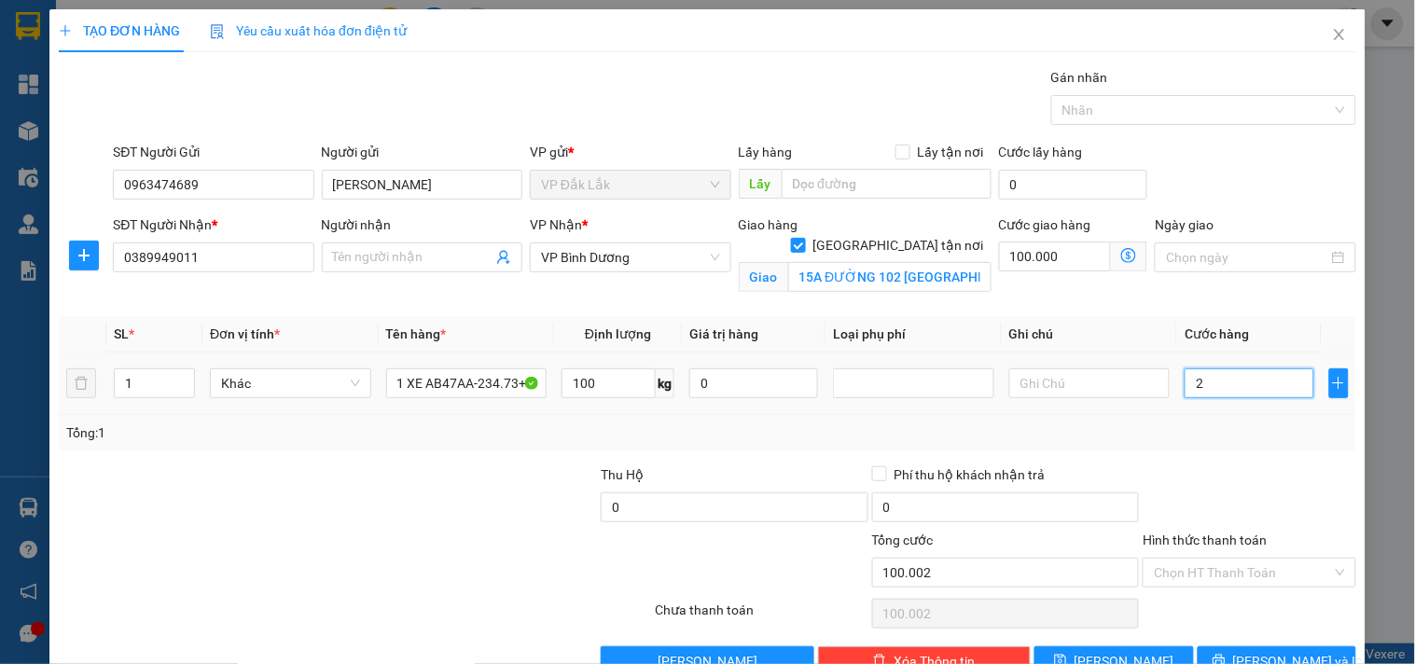
click at [1161, 403] on tr "1 Khác 1 XE AB47AA-234.73+CAVET+CHÌA KHÓA 100 kg 0 2" at bounding box center [707, 383] width 1297 height 62
type input "100.003"
type input "3"
type input "100.035"
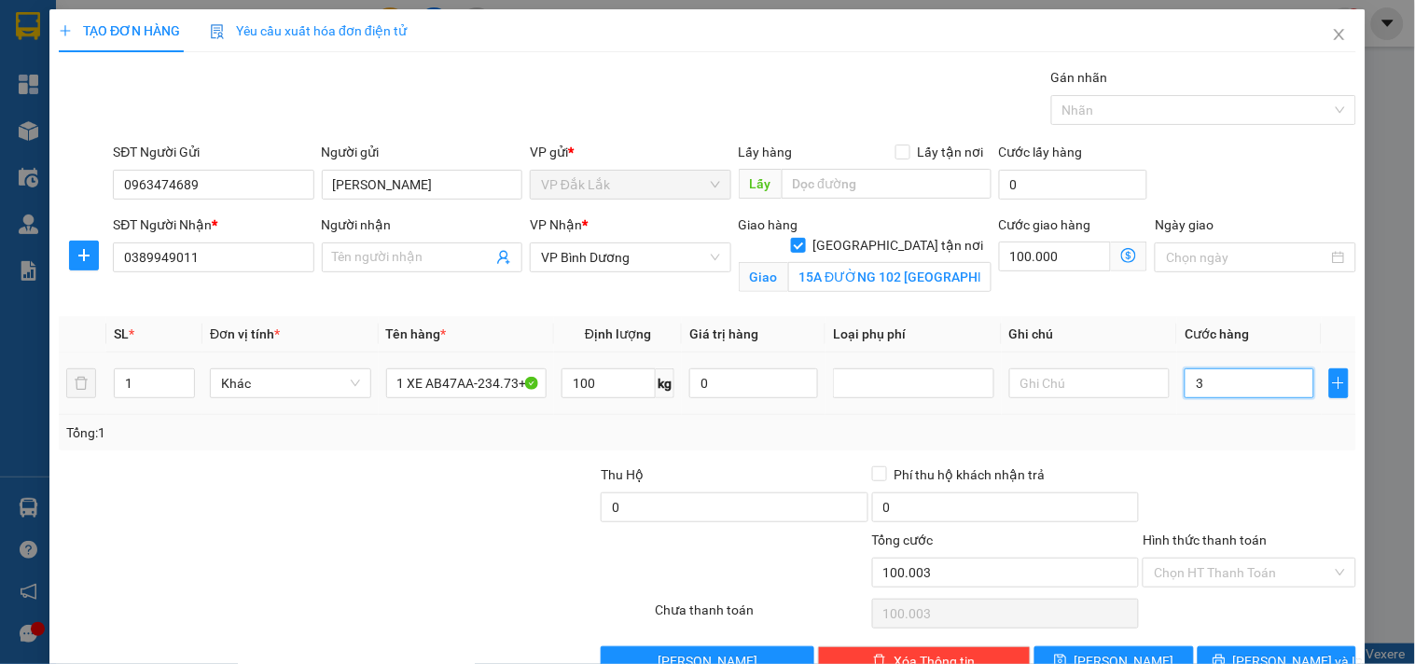
type input "100.035"
type input "35"
type input "100.350"
type input "350"
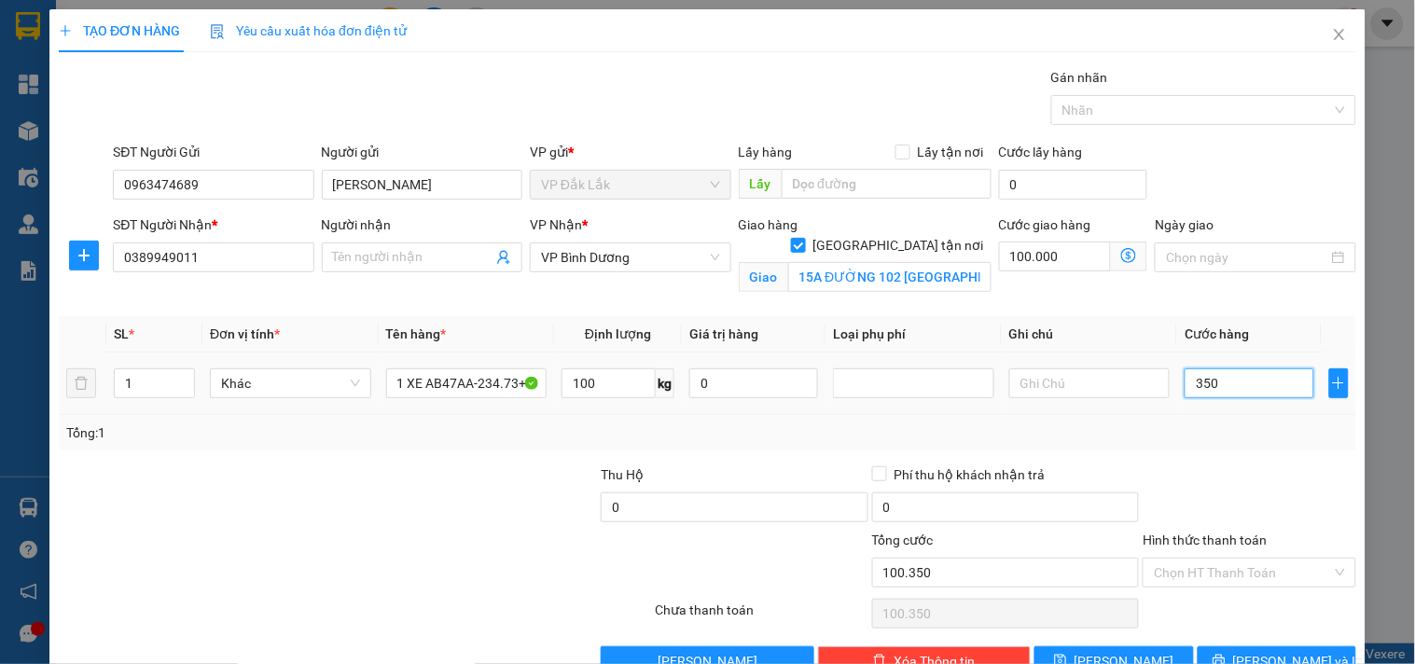
type input "103.500"
type input "3.500"
type input "135.000"
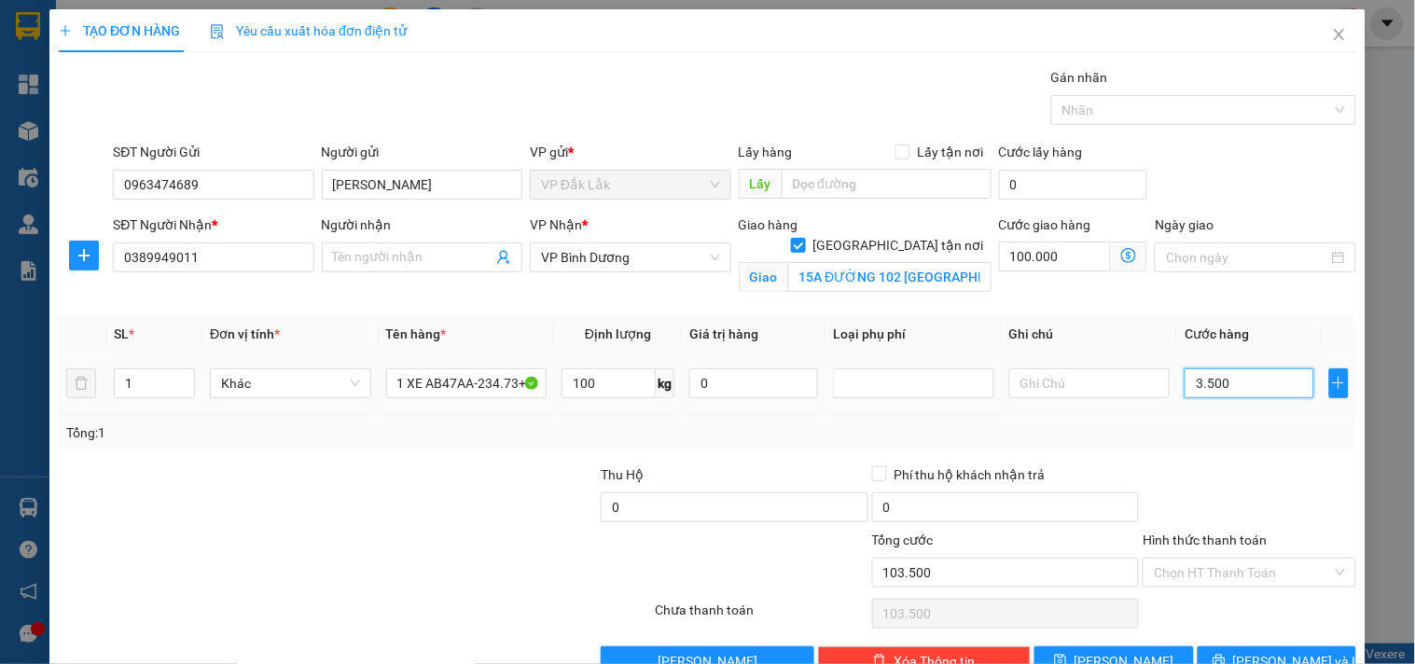
type input "35.000"
type input "450.000"
type input "350.000"
click at [426, 255] on input "Người nhận" at bounding box center [412, 257] width 159 height 21
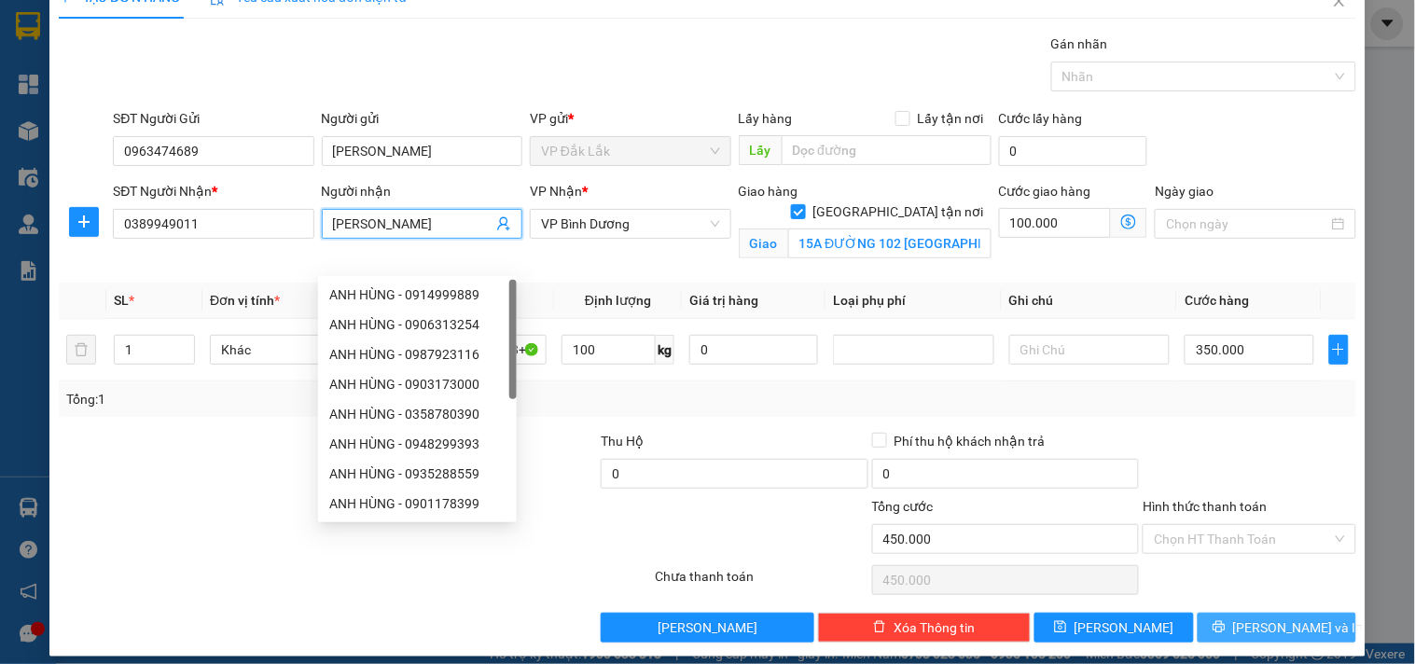
scroll to position [48, 0]
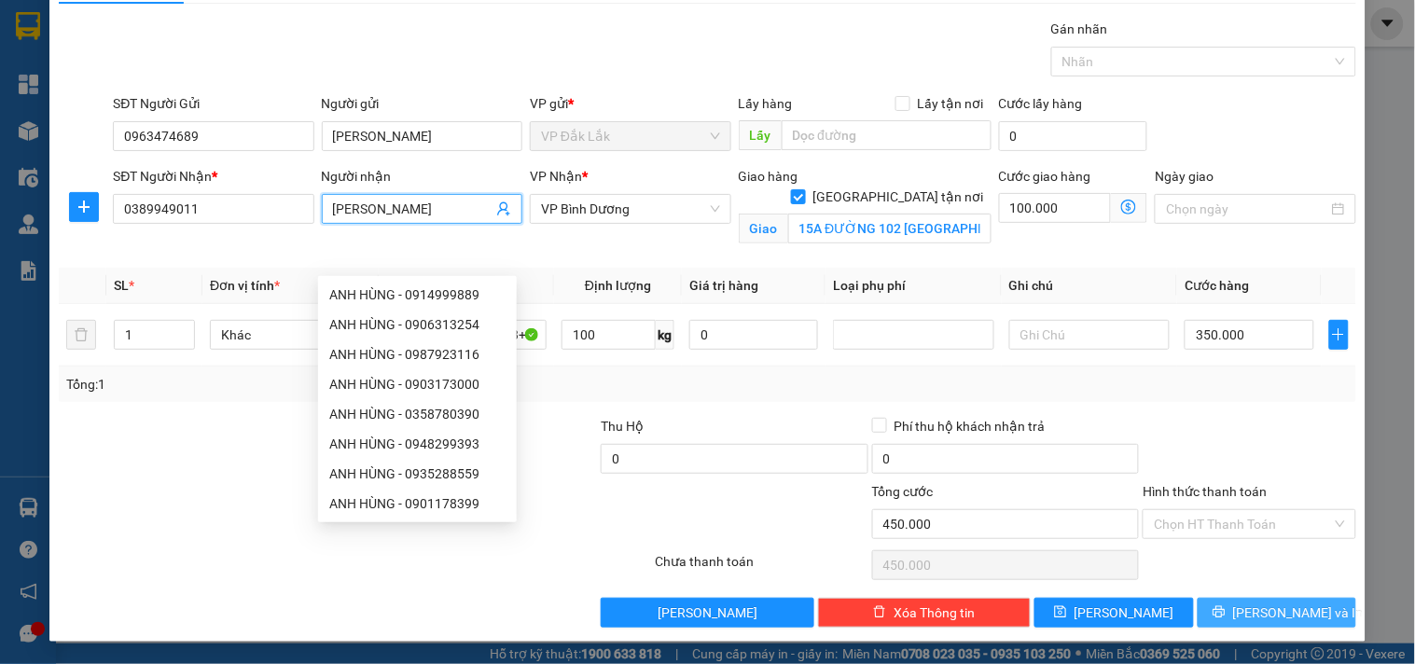
type input "[PERSON_NAME]"
click at [1285, 608] on span "[PERSON_NAME] và In" at bounding box center [1298, 612] width 131 height 21
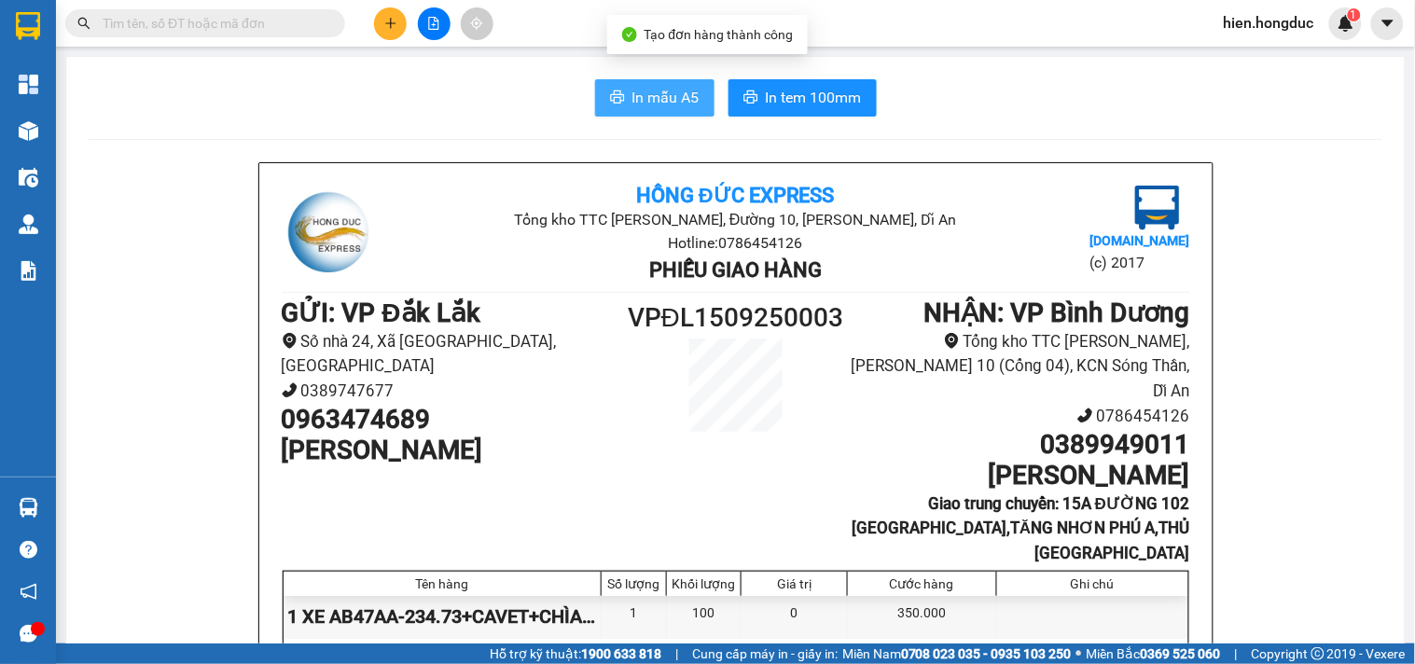
click at [632, 101] on span "In mẫu A5" at bounding box center [665, 97] width 67 height 23
click at [645, 99] on span "In mẫu A5" at bounding box center [665, 97] width 67 height 23
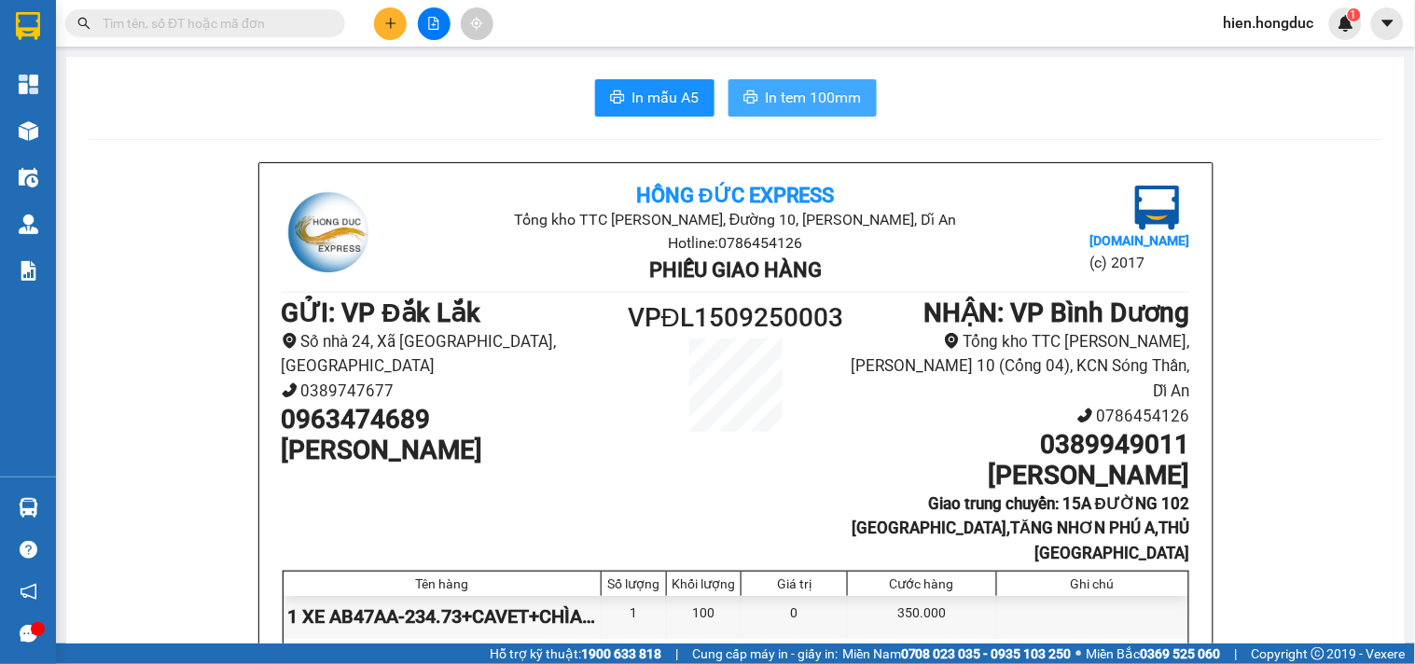
click at [766, 90] on span "In tem 100mm" at bounding box center [814, 97] width 96 height 23
click at [802, 101] on span "In tem 100mm" at bounding box center [814, 97] width 96 height 23
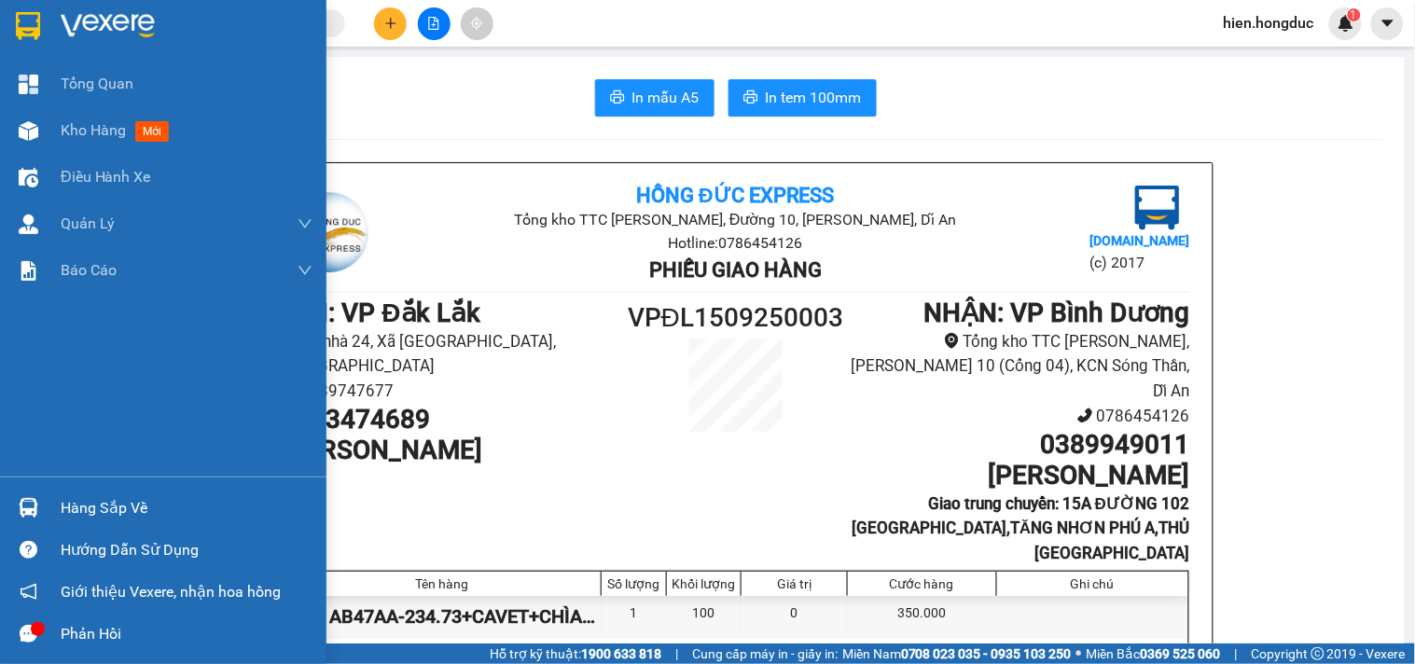
click at [82, 12] on img at bounding box center [108, 26] width 94 height 28
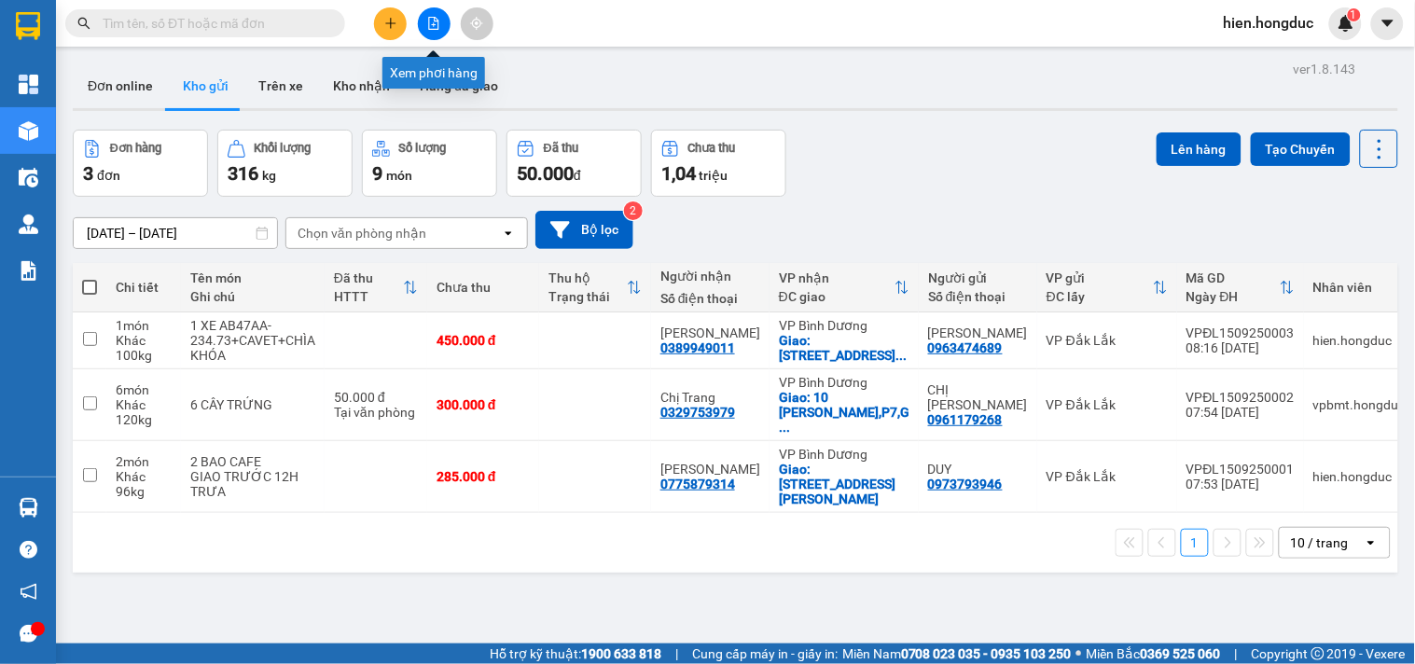
click at [424, 20] on button at bounding box center [434, 23] width 33 height 33
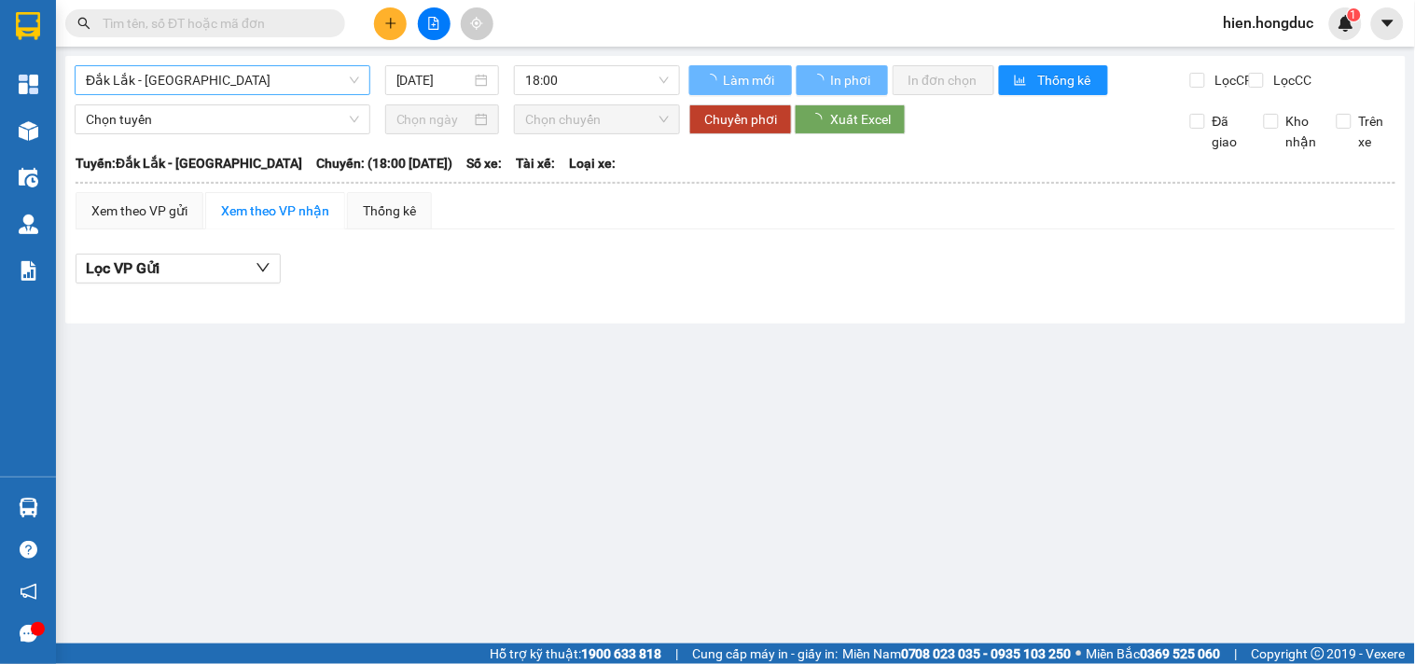
click at [276, 86] on span "Đắk Lắk - [GEOGRAPHIC_DATA]" at bounding box center [222, 80] width 273 height 28
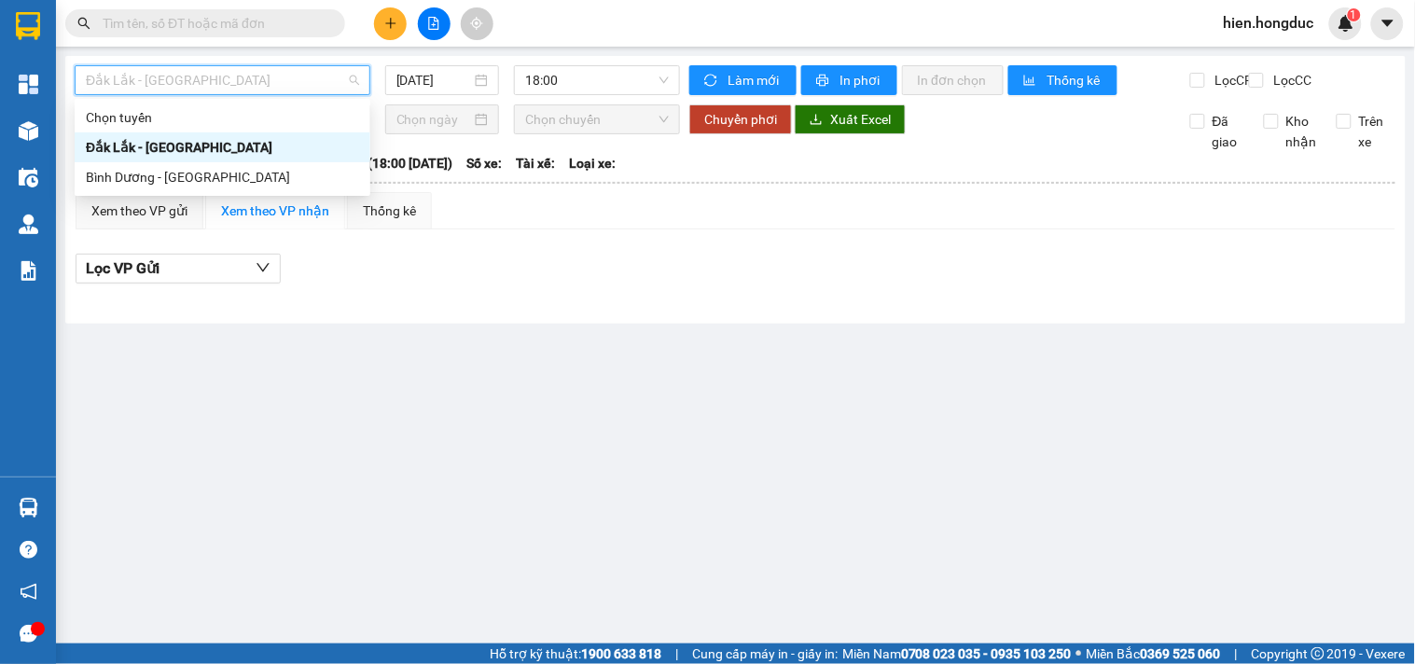
click at [249, 147] on div "Đắk Lắk - [GEOGRAPHIC_DATA]" at bounding box center [222, 147] width 273 height 21
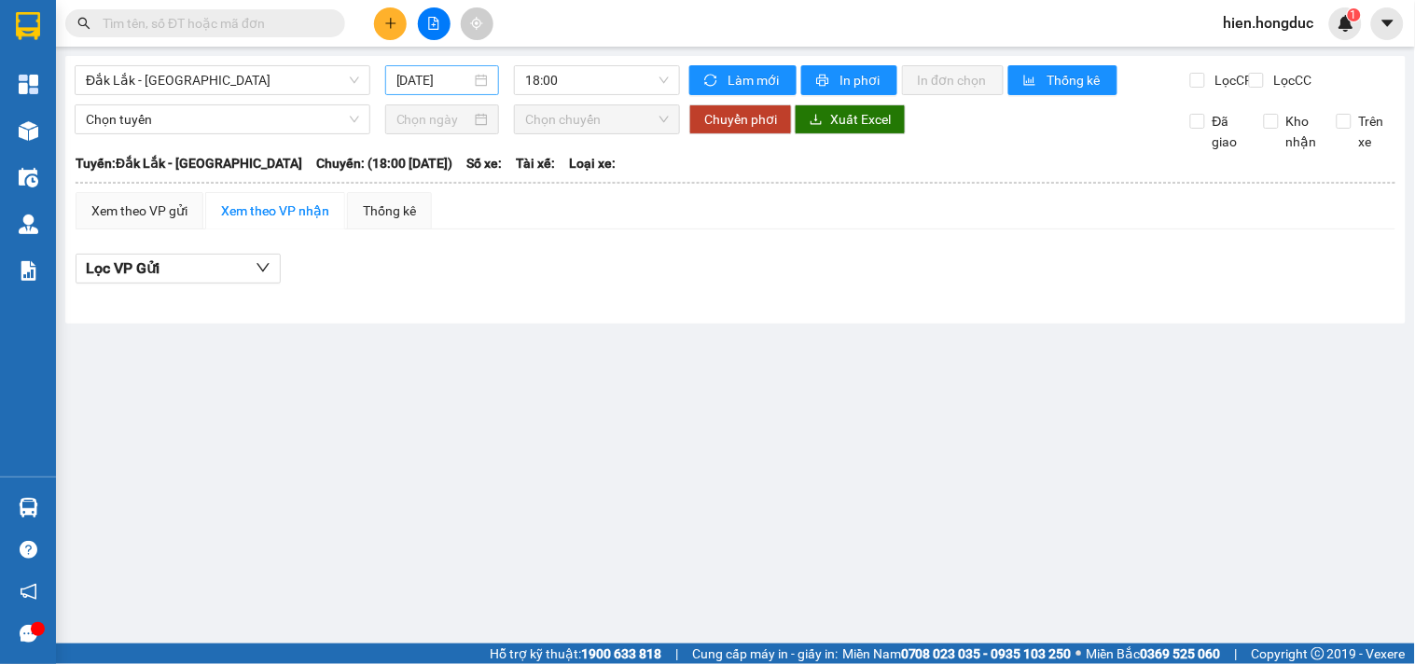
click at [487, 85] on div "[DATE]" at bounding box center [442, 80] width 92 height 21
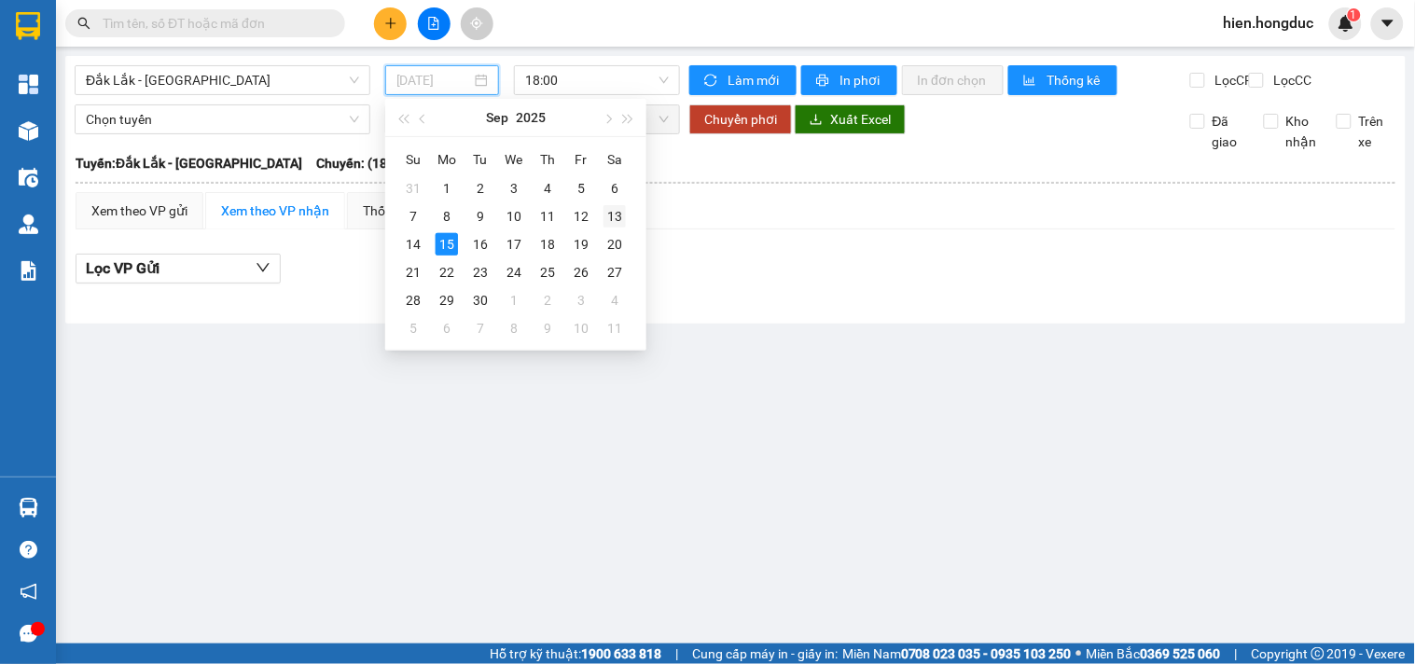
click at [610, 213] on div "13" at bounding box center [614, 216] width 22 height 22
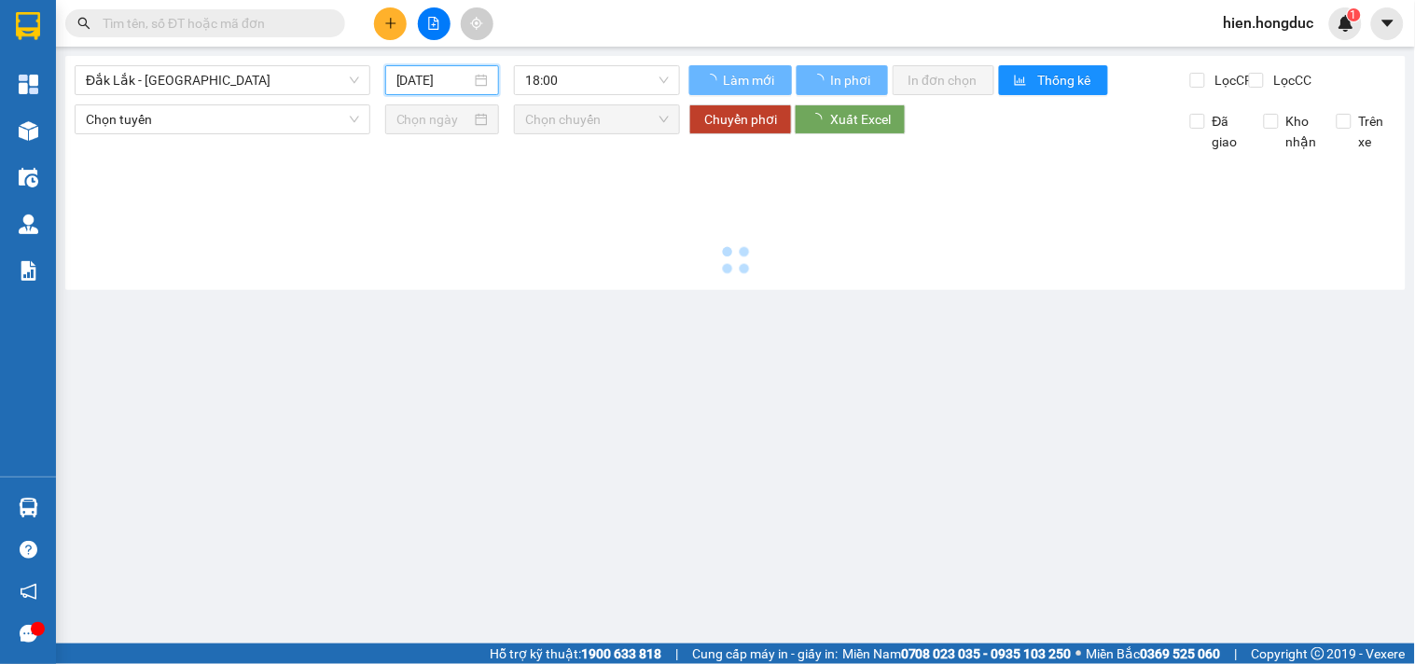
type input "[DATE]"
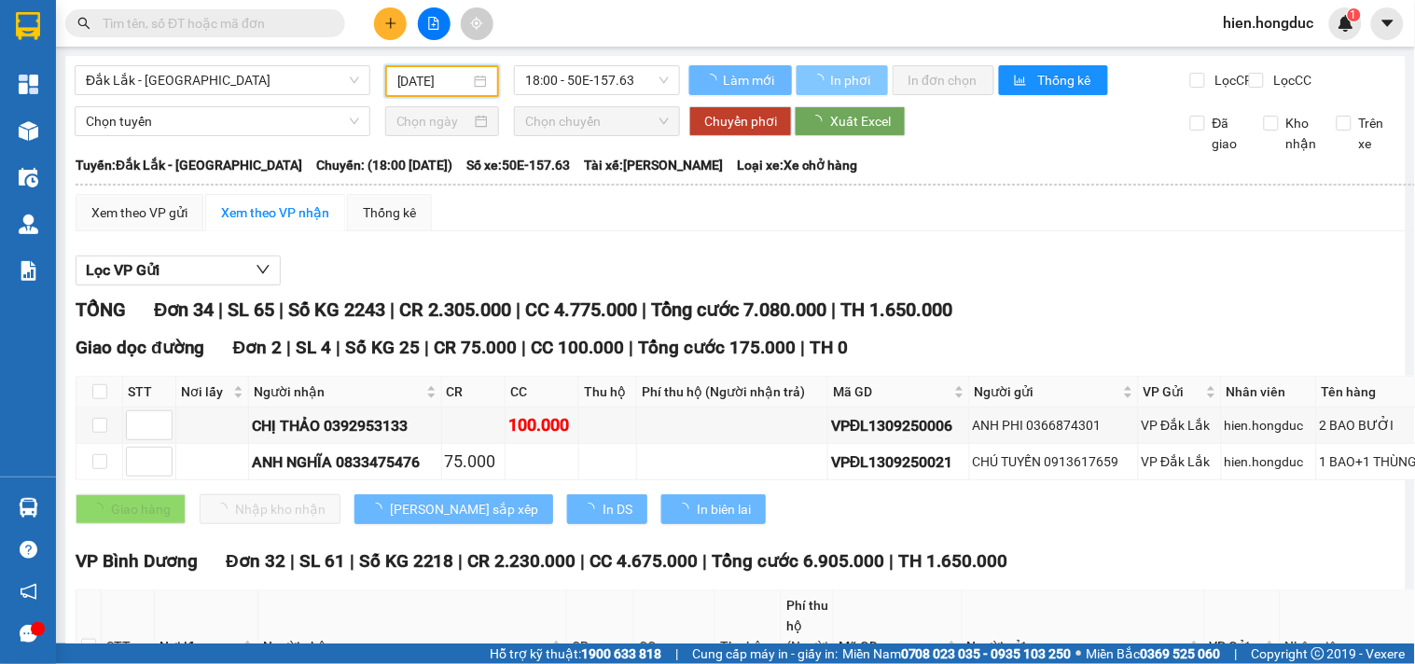
click at [845, 81] on span "In phơi" at bounding box center [851, 80] width 43 height 21
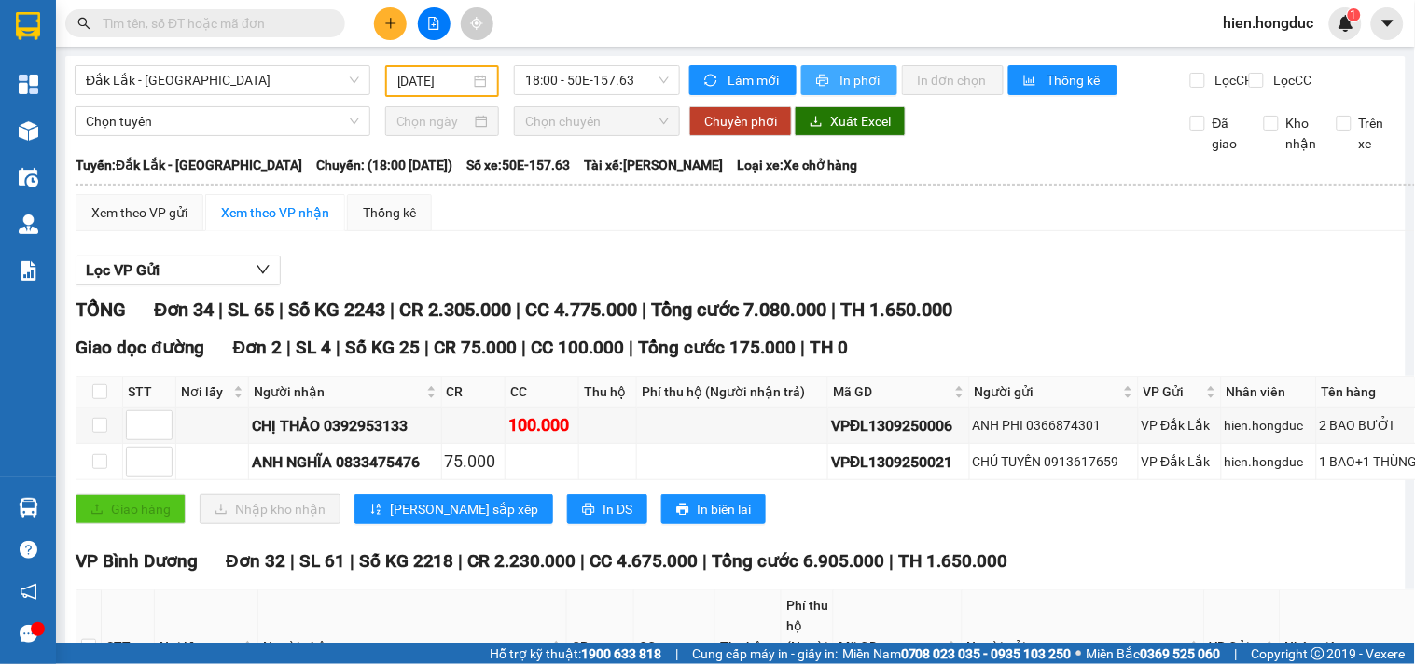
click at [845, 81] on span "In phơi" at bounding box center [860, 80] width 43 height 21
click at [274, 75] on span "Đắk Lắk - [GEOGRAPHIC_DATA]" at bounding box center [222, 80] width 273 height 28
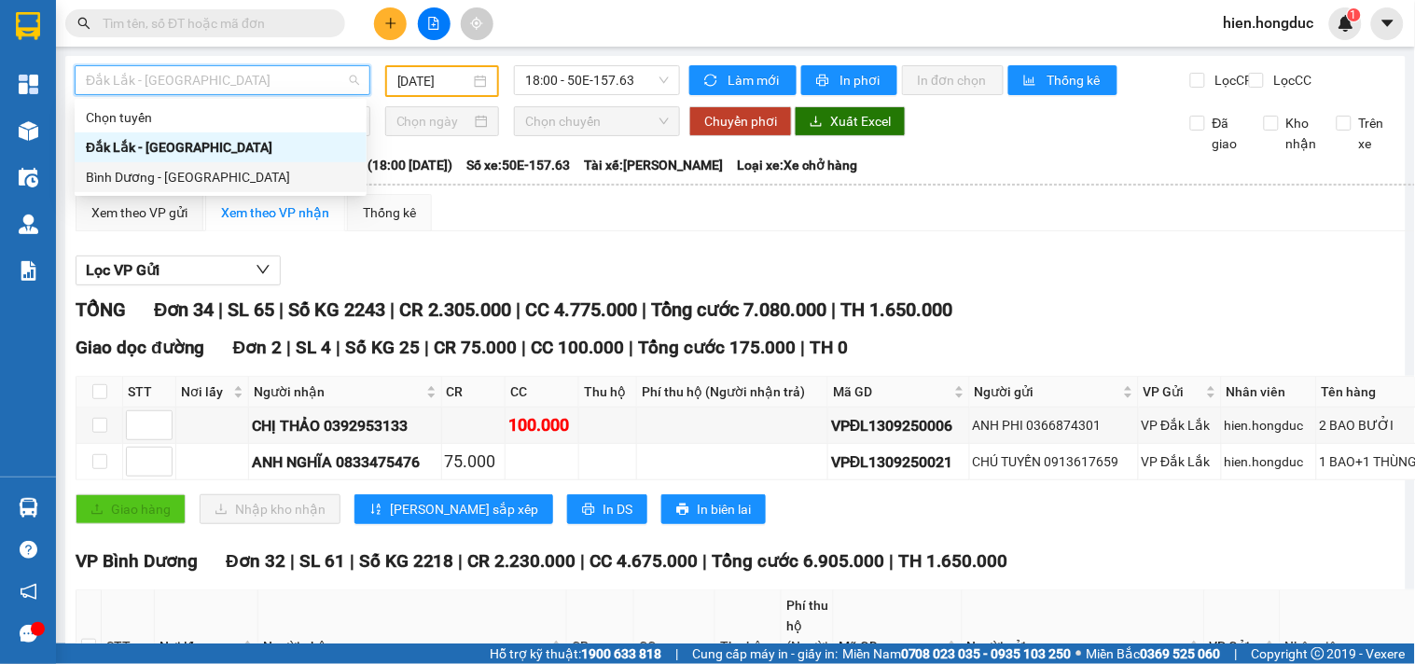
click at [215, 171] on div "Bình Dương - [GEOGRAPHIC_DATA]" at bounding box center [220, 177] width 269 height 21
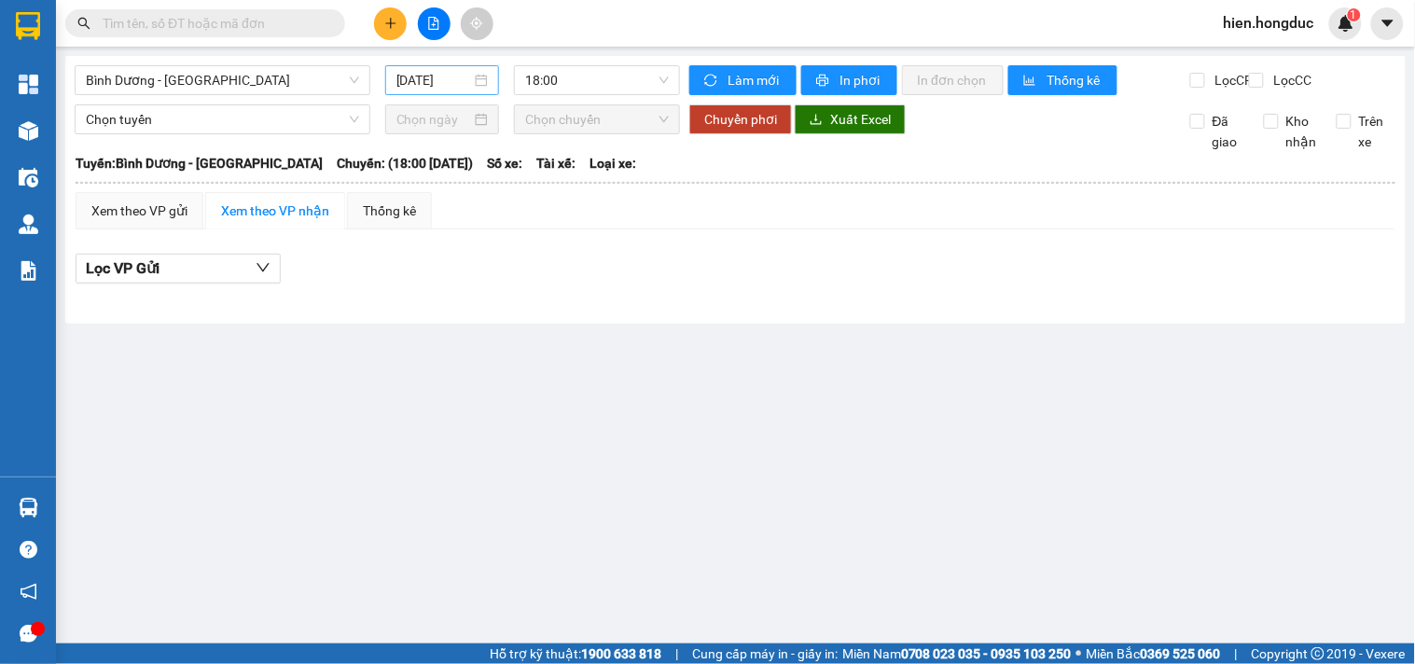
click at [474, 77] on div "[DATE]" at bounding box center [442, 80] width 92 height 21
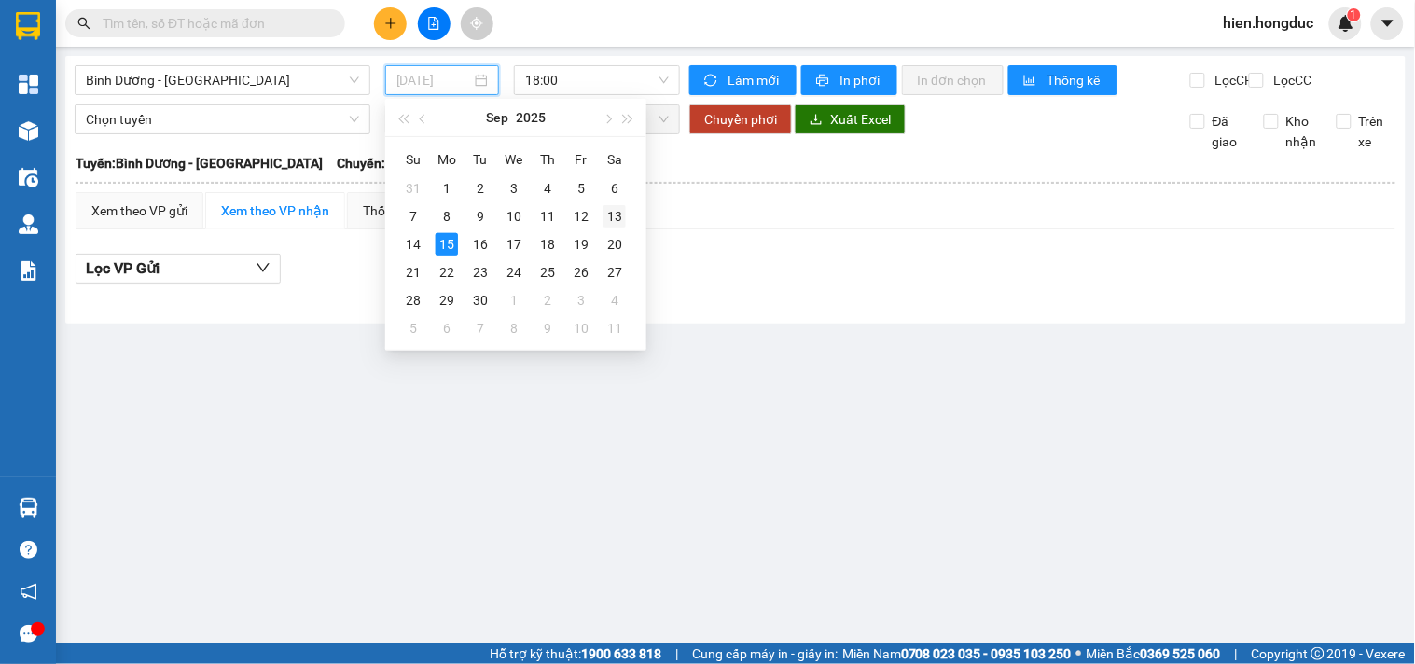
click at [614, 218] on div "13" at bounding box center [614, 216] width 22 height 22
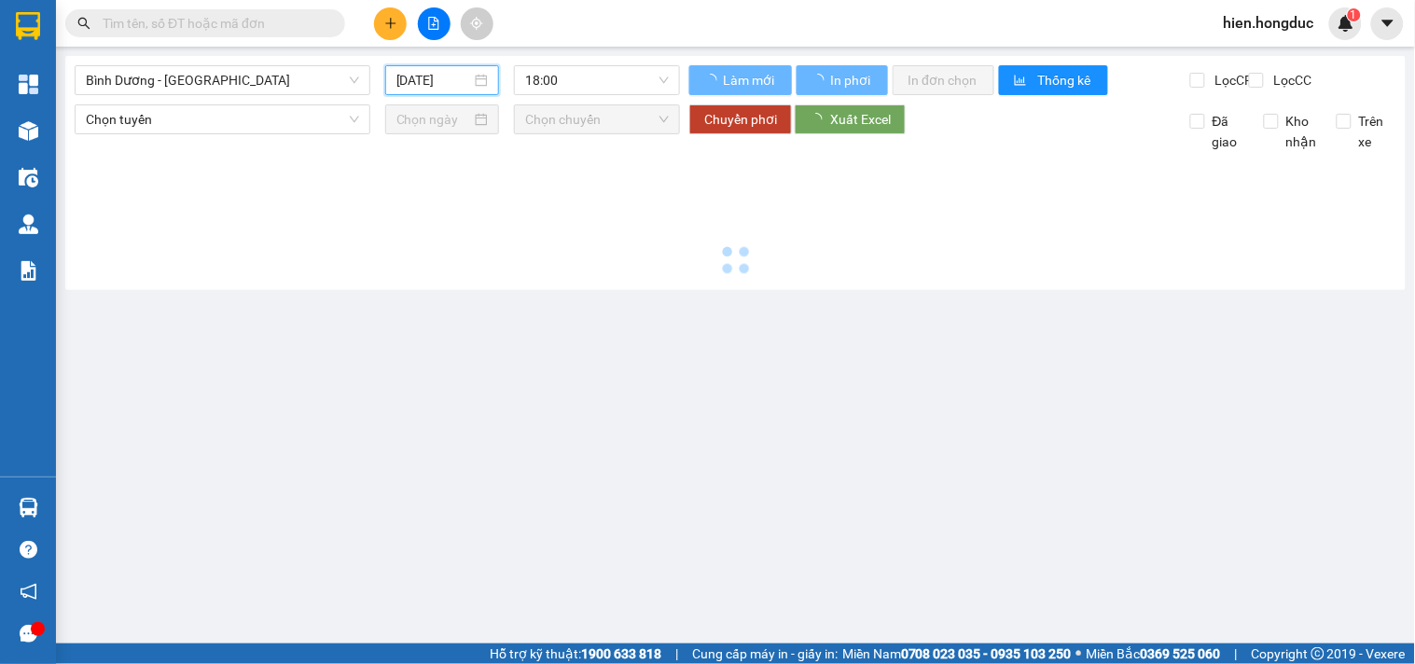
type input "[DATE]"
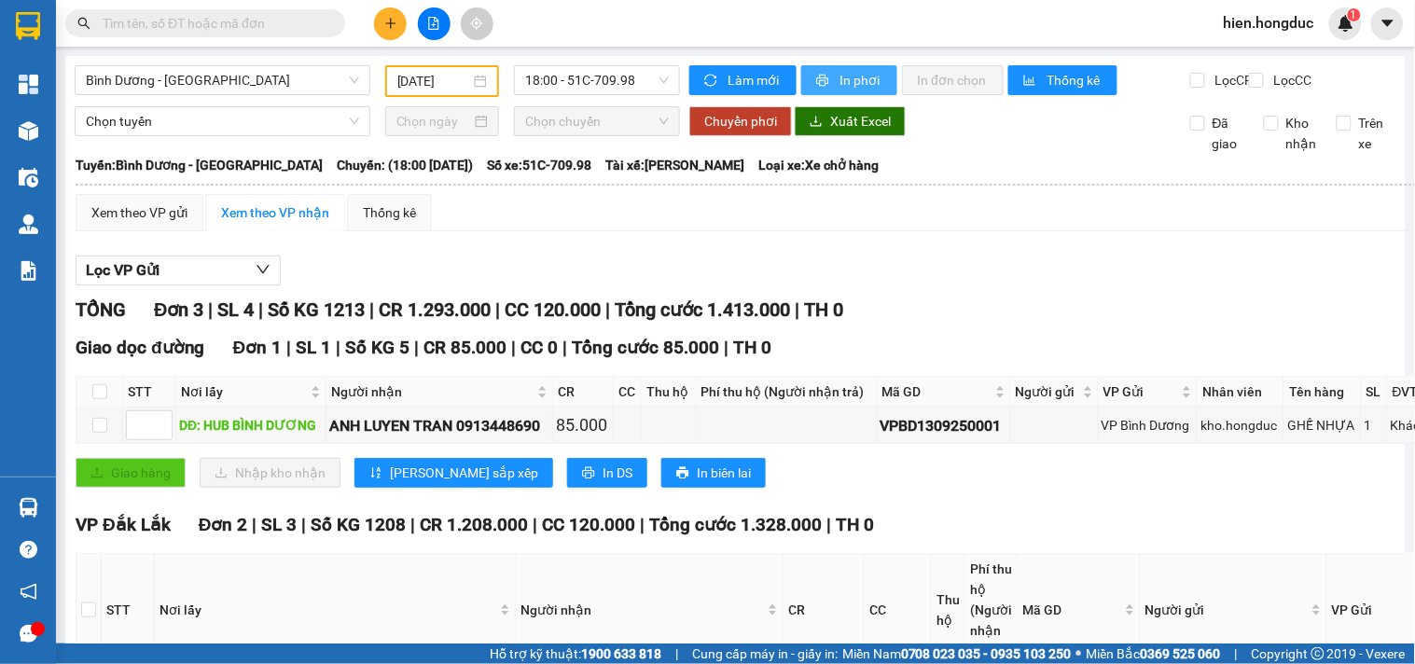
drag, startPoint x: 837, startPoint y: 81, endPoint x: 854, endPoint y: 84, distance: 17.0
click at [841, 81] on span "In phơi" at bounding box center [860, 80] width 43 height 21
